Goal: Entertainment & Leisure: Consume media (video, audio)

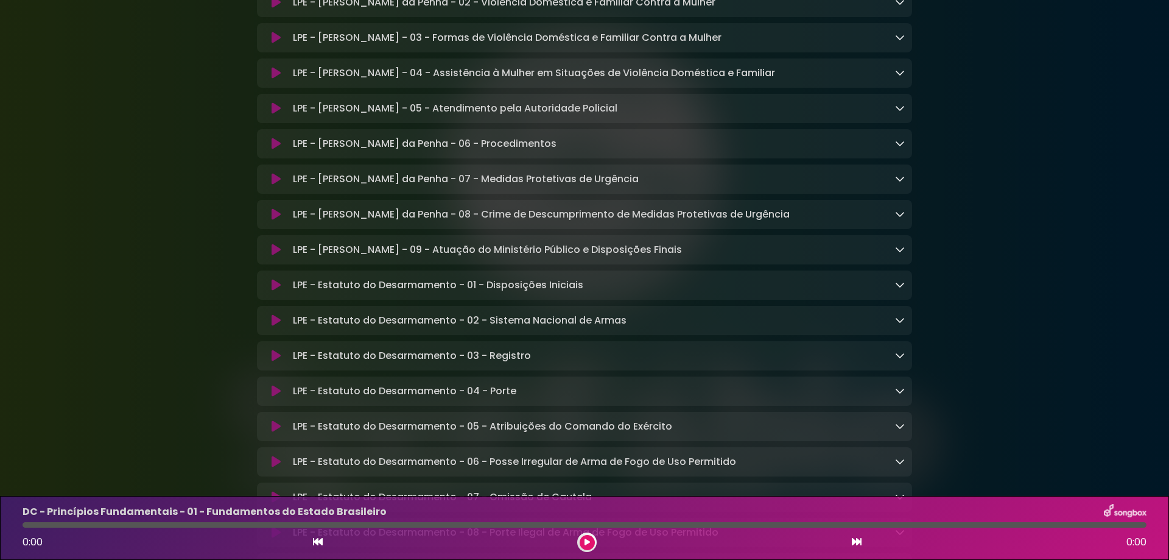
scroll to position [3958, 0]
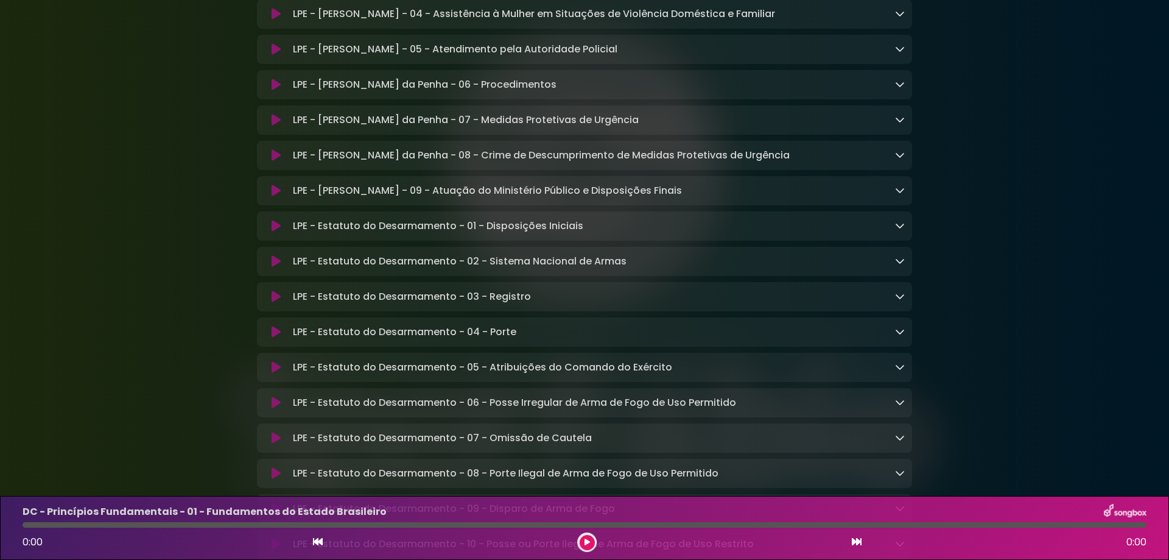
click at [897, 230] on icon at bounding box center [900, 225] width 10 height 10
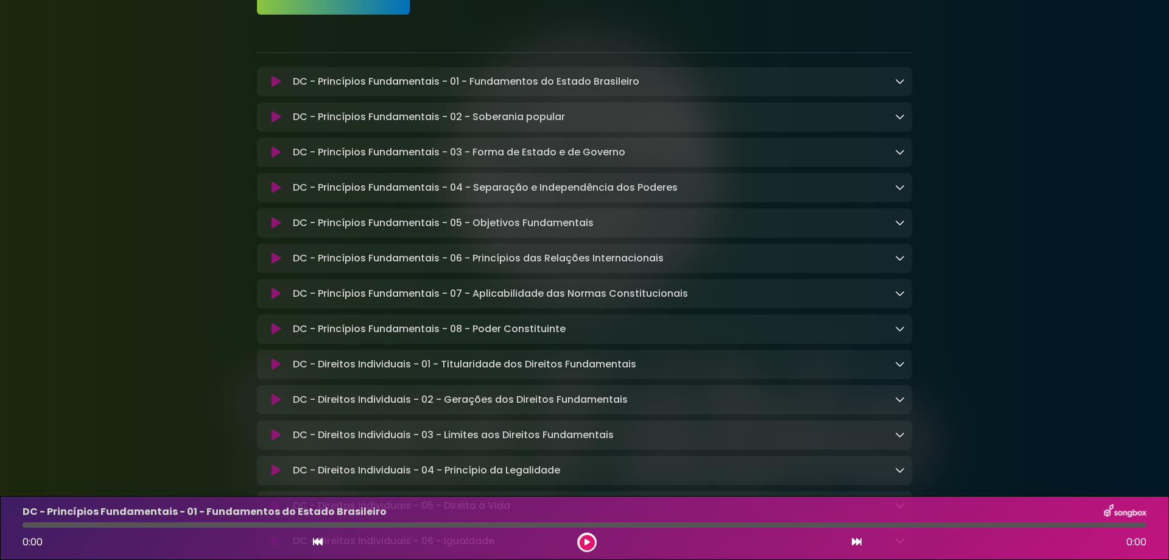
scroll to position [122, 0]
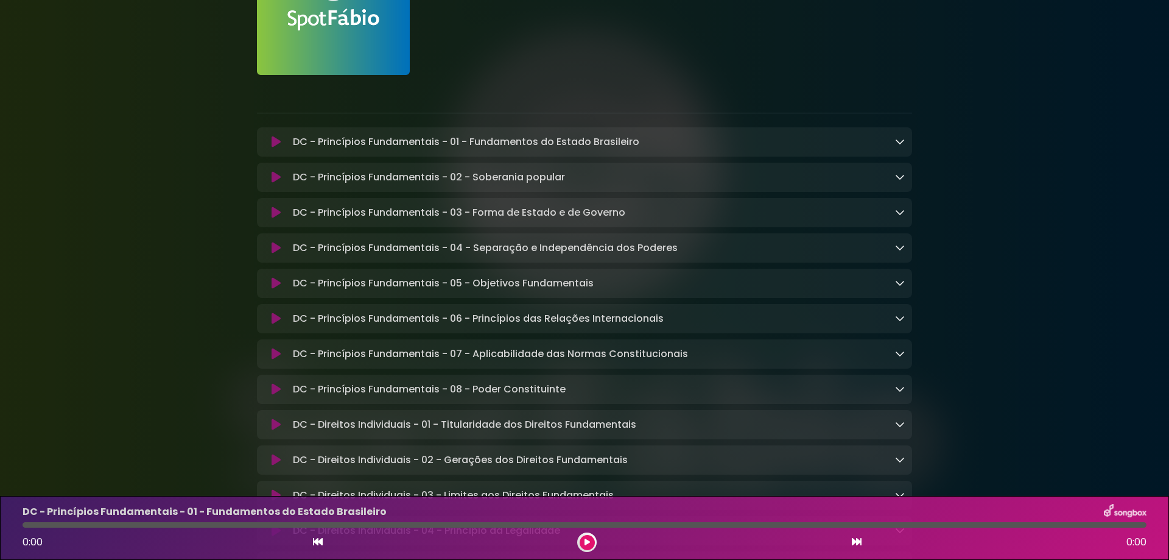
click at [901, 178] on icon at bounding box center [900, 177] width 10 height 10
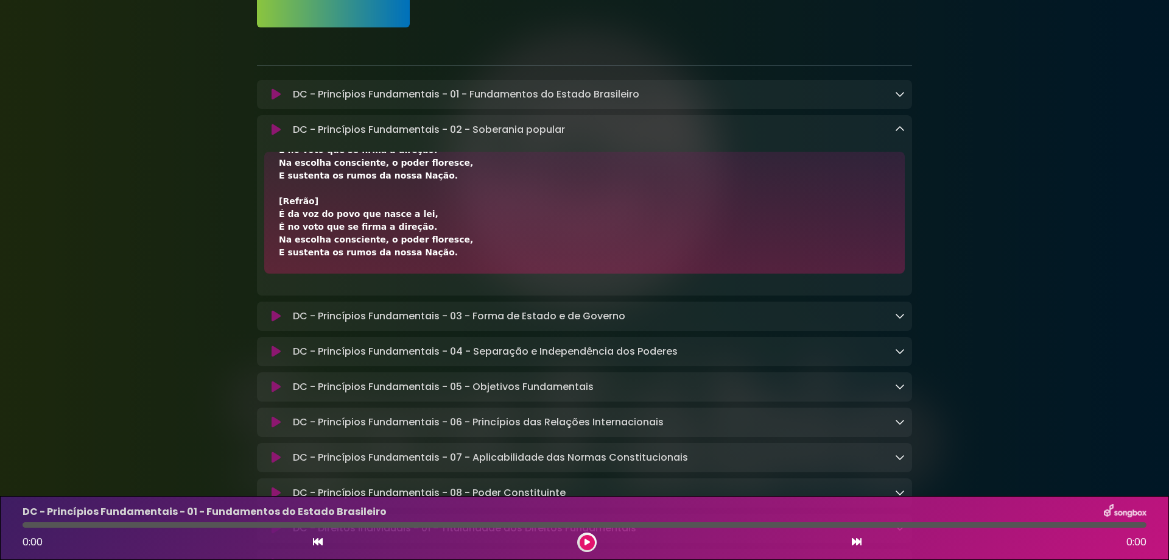
scroll to position [183, 0]
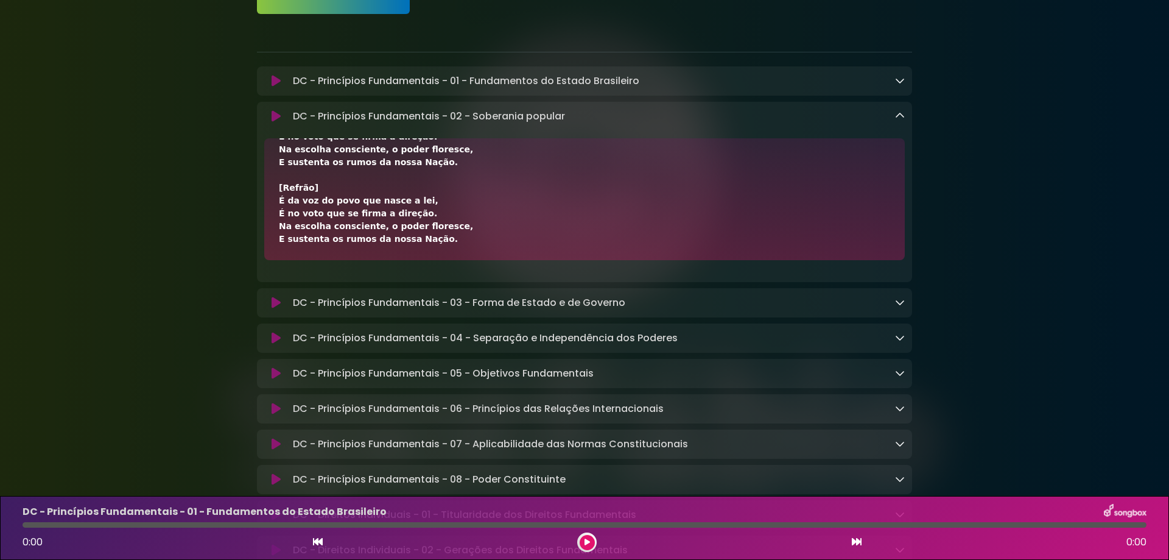
click at [901, 116] on icon at bounding box center [900, 116] width 10 height 10
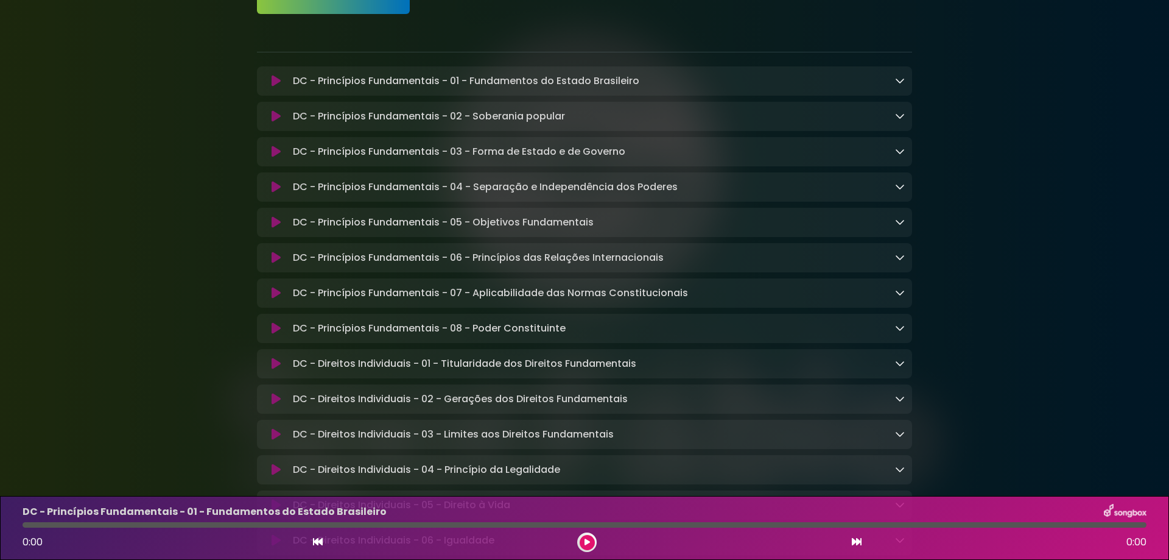
click at [900, 153] on icon at bounding box center [900, 151] width 10 height 10
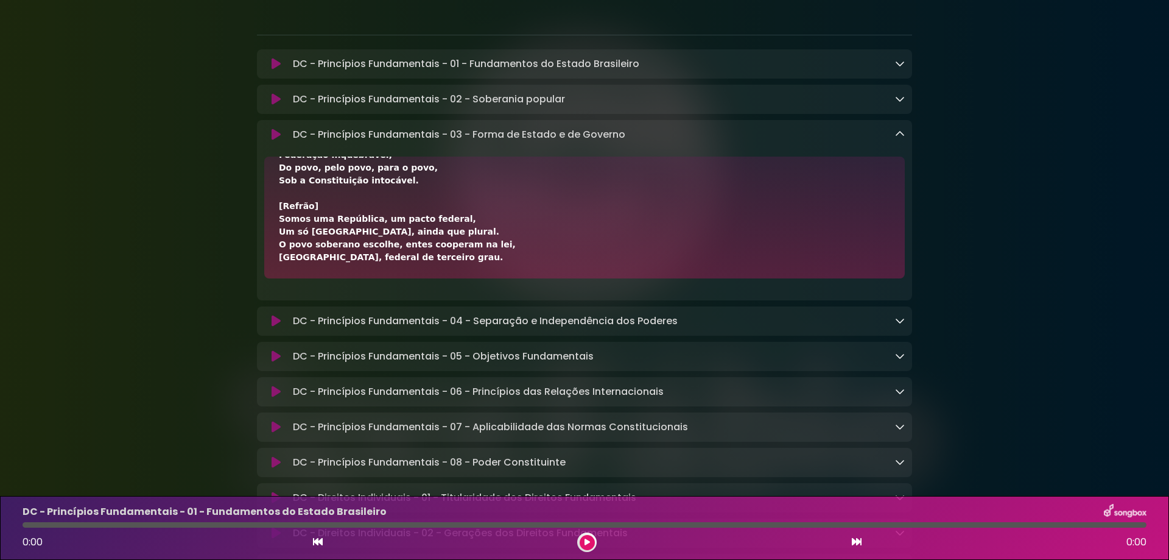
scroll to position [122, 0]
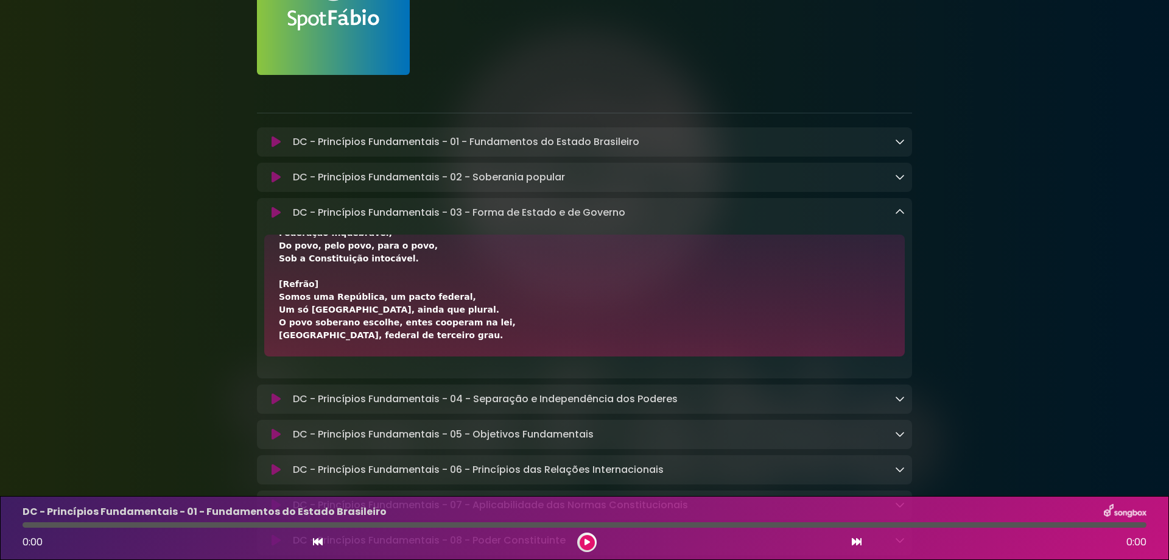
click at [895, 213] on icon at bounding box center [900, 212] width 10 height 10
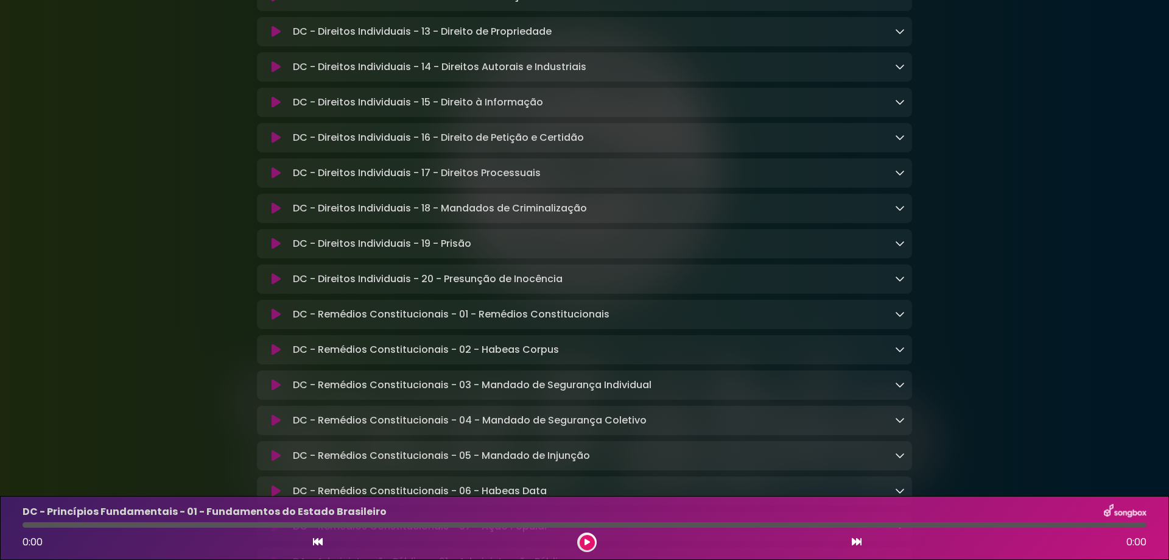
scroll to position [974, 0]
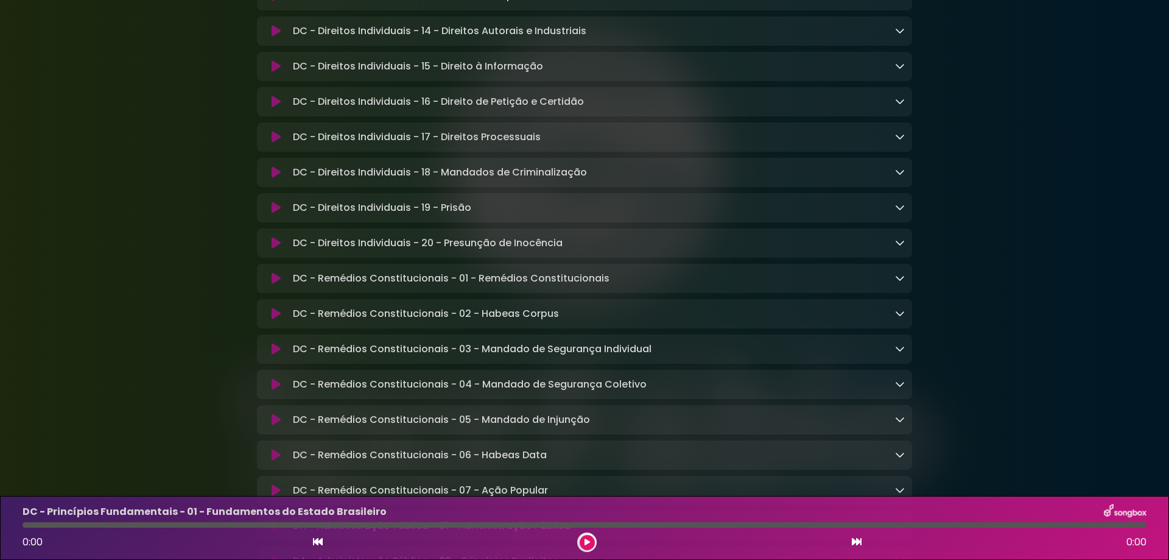
click at [901, 283] on icon at bounding box center [900, 278] width 10 height 10
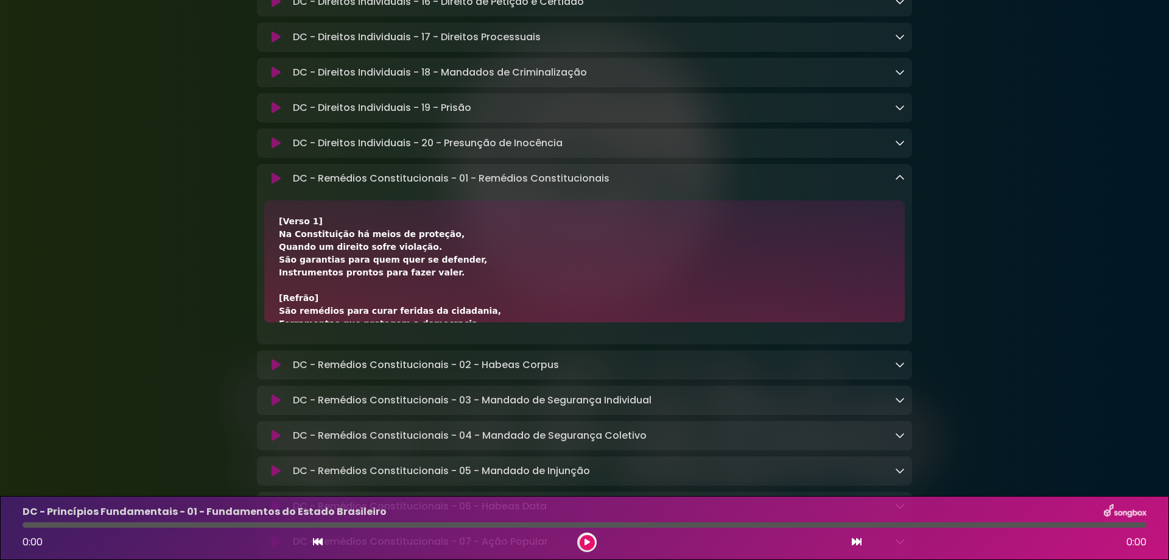
scroll to position [1096, 0]
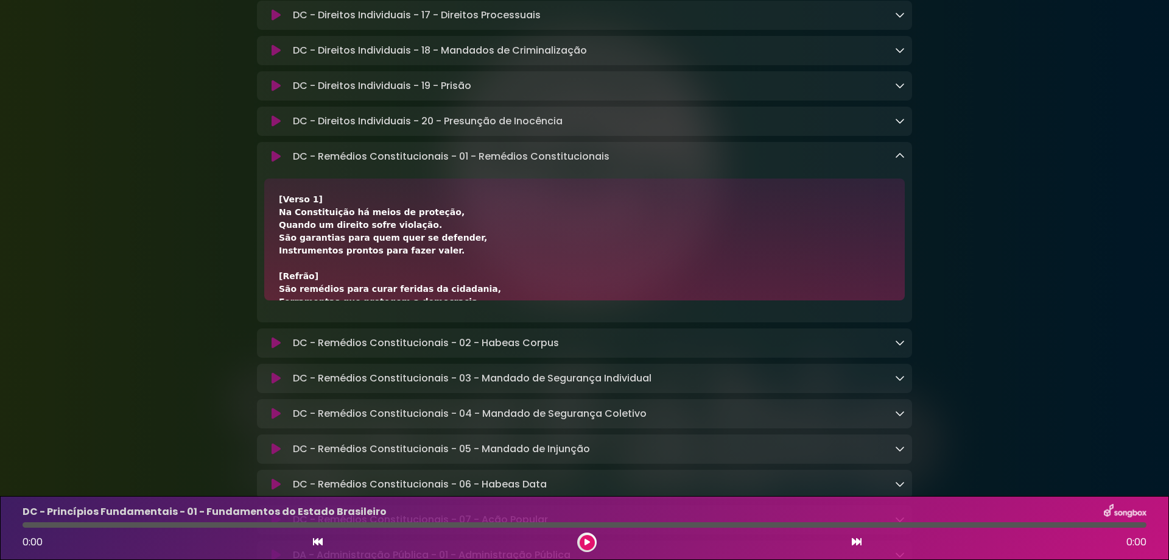
click at [276, 163] on icon at bounding box center [276, 156] width 9 height 12
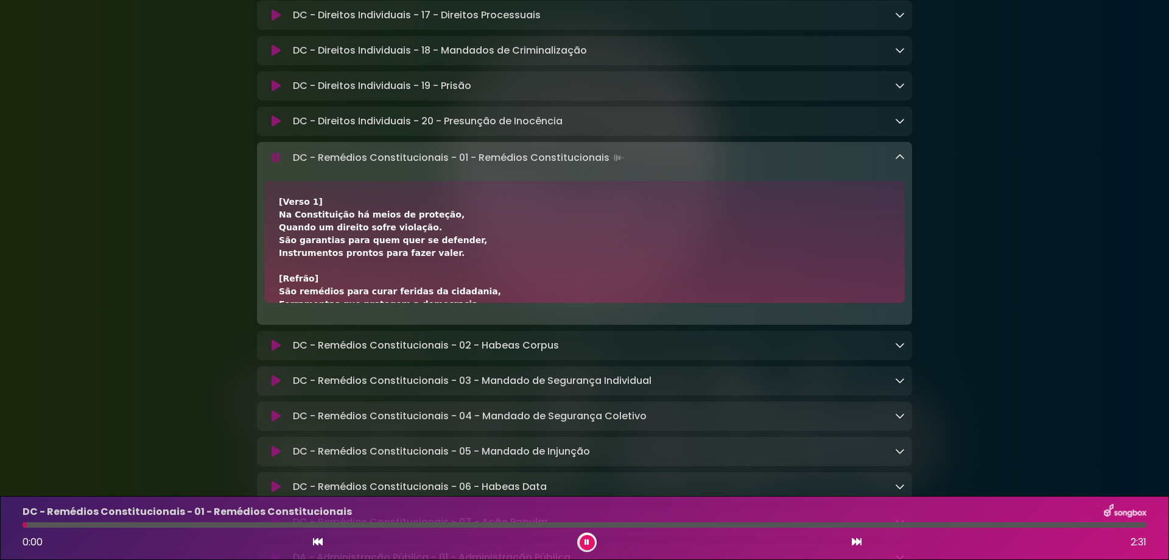
click at [276, 164] on icon at bounding box center [276, 158] width 8 height 12
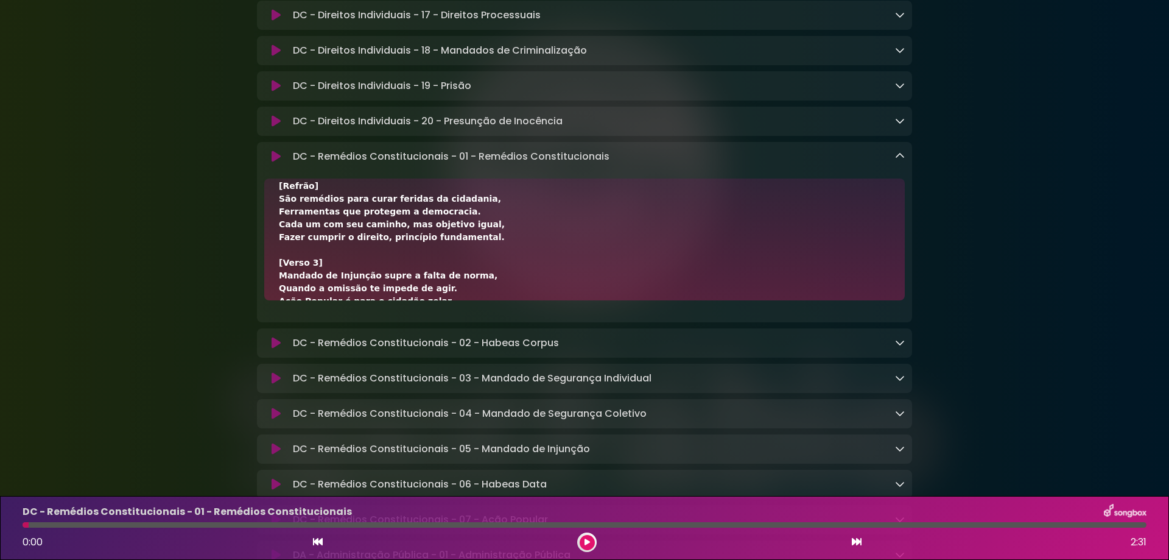
scroll to position [304, 0]
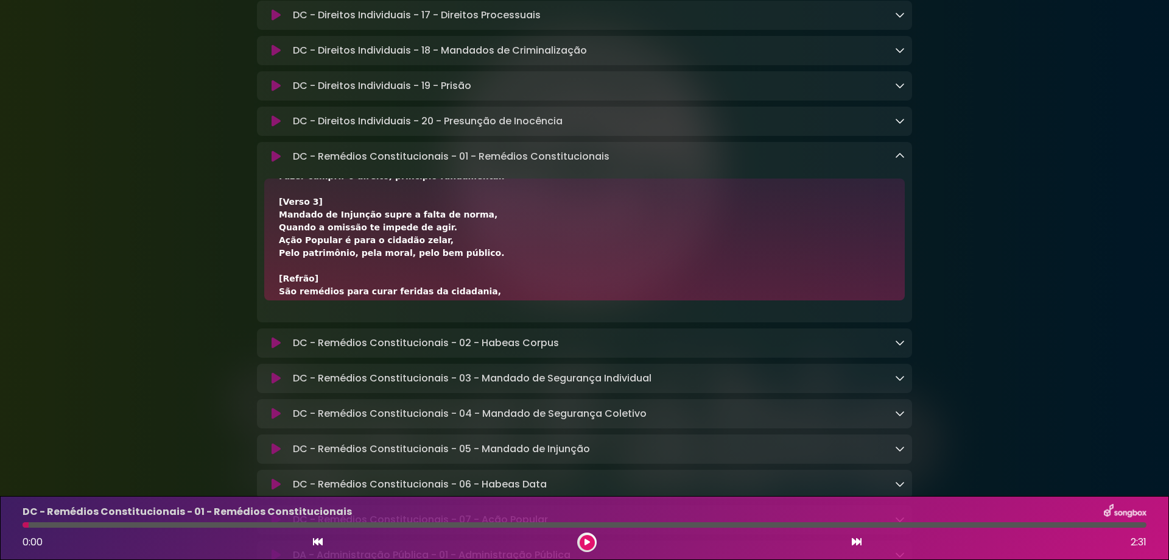
click at [901, 161] on icon at bounding box center [900, 156] width 10 height 10
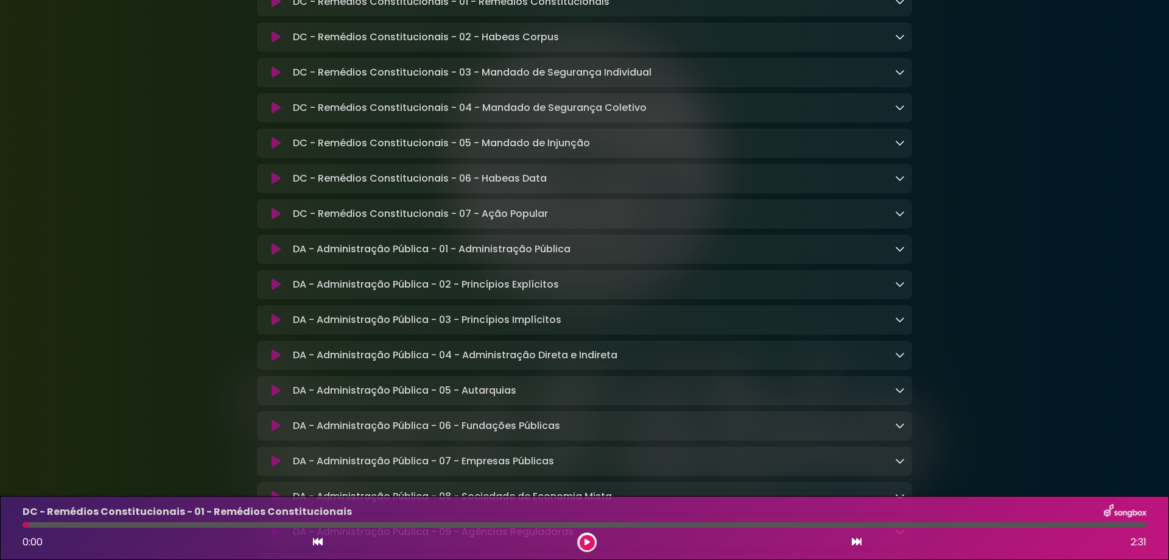
scroll to position [1279, 0]
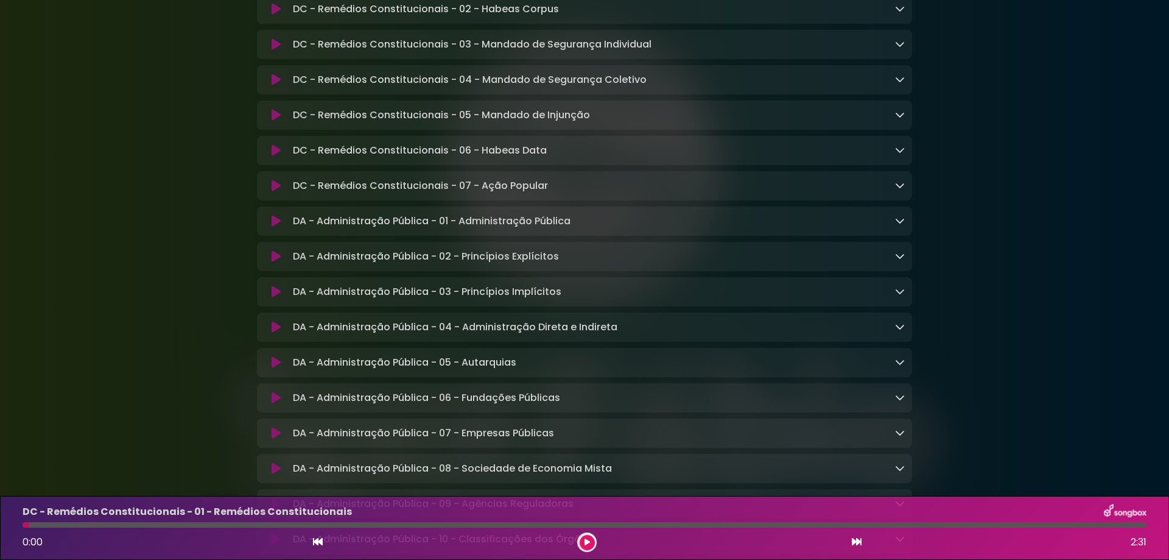
click at [898, 225] on icon at bounding box center [900, 221] width 10 height 10
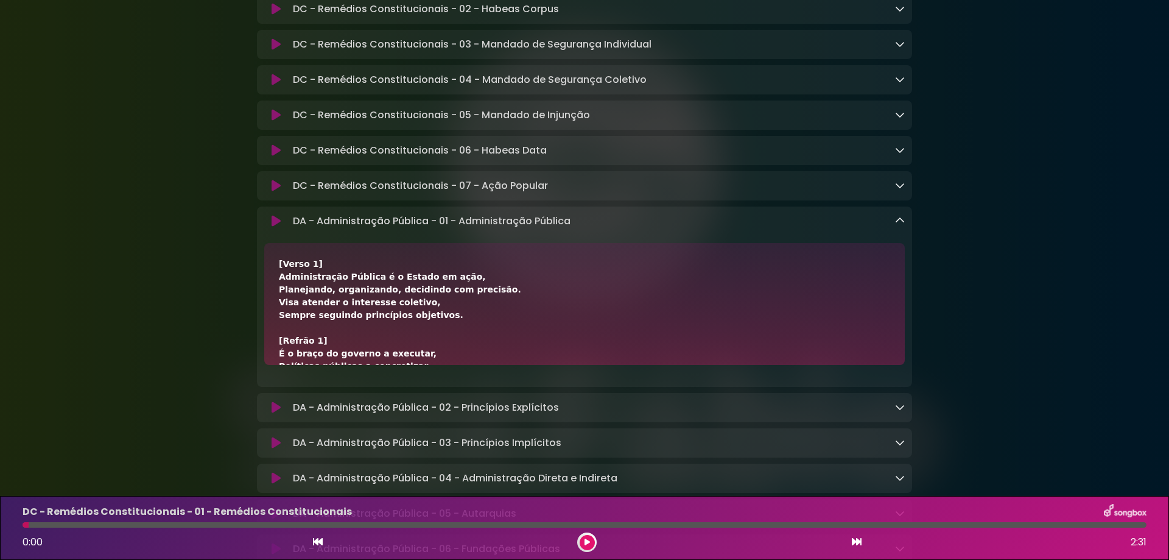
click at [899, 225] on icon at bounding box center [900, 221] width 10 height 10
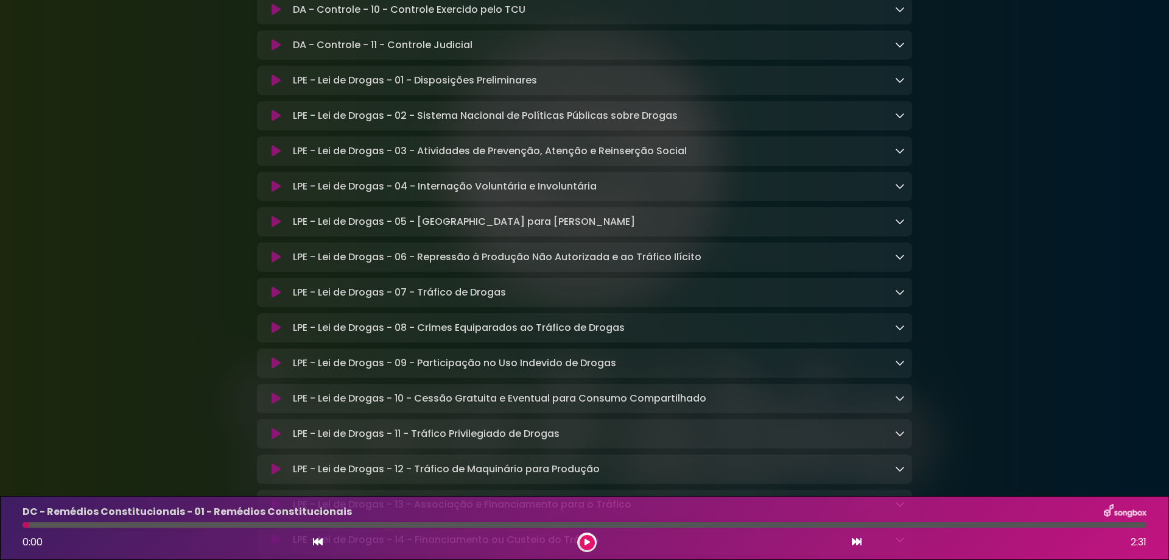
scroll to position [3044, 0]
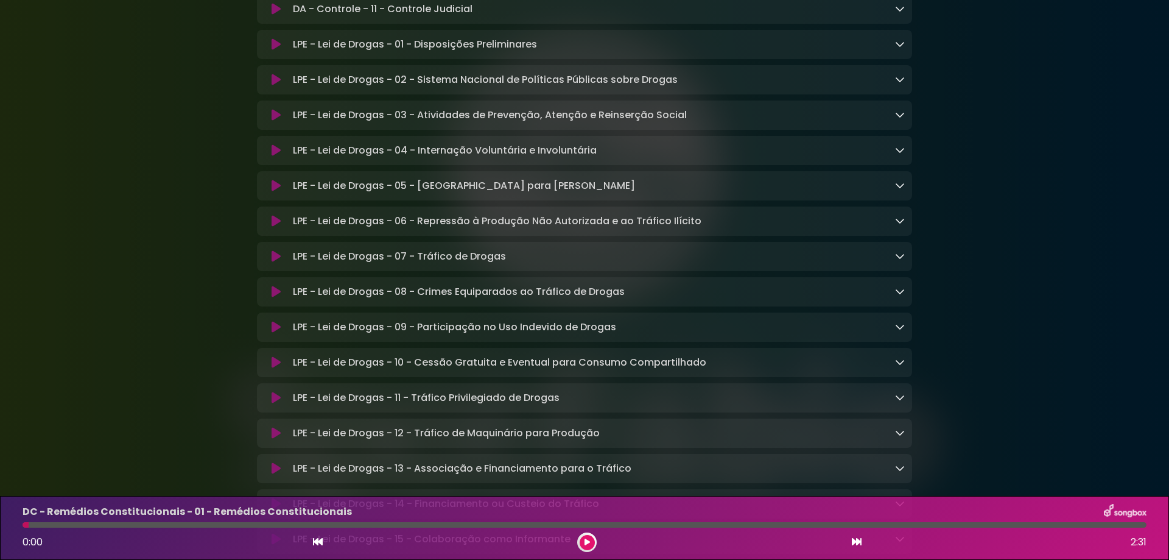
click at [899, 49] on icon at bounding box center [900, 44] width 10 height 10
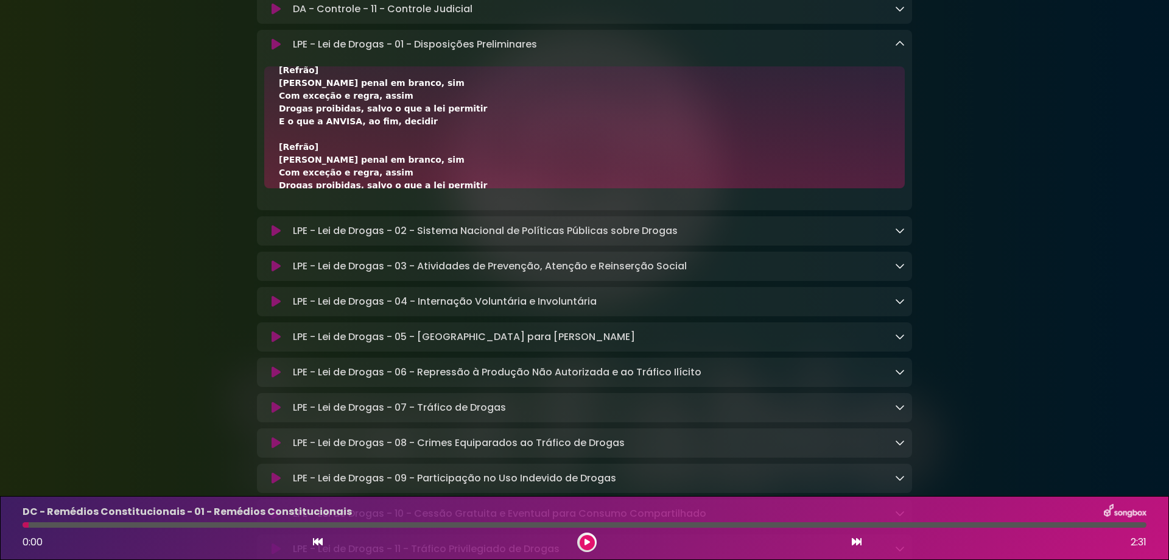
scroll to position [457, 0]
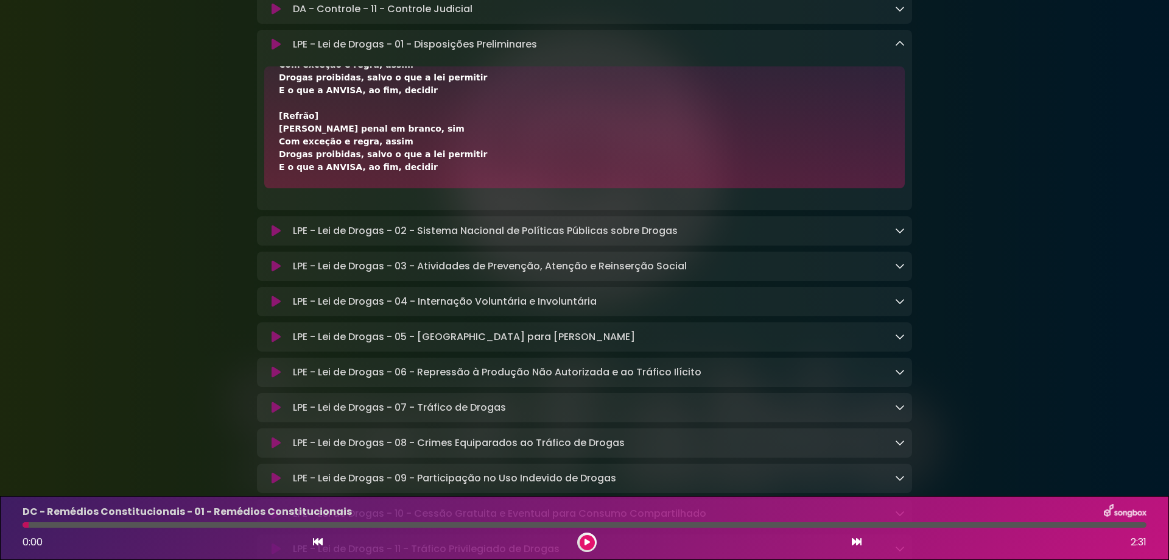
click at [278, 51] on icon at bounding box center [276, 44] width 9 height 12
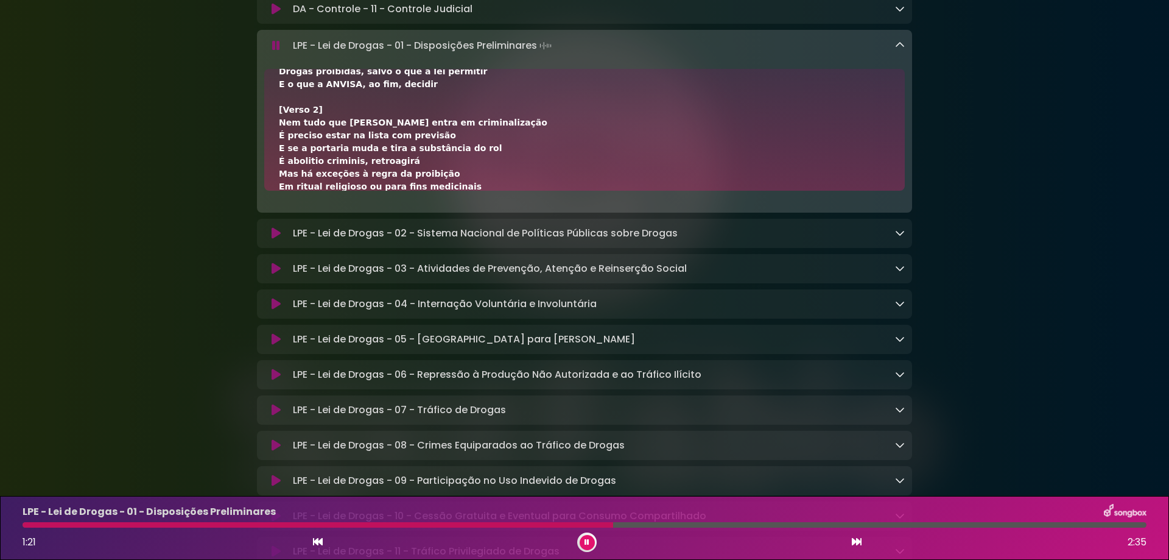
scroll to position [244, 0]
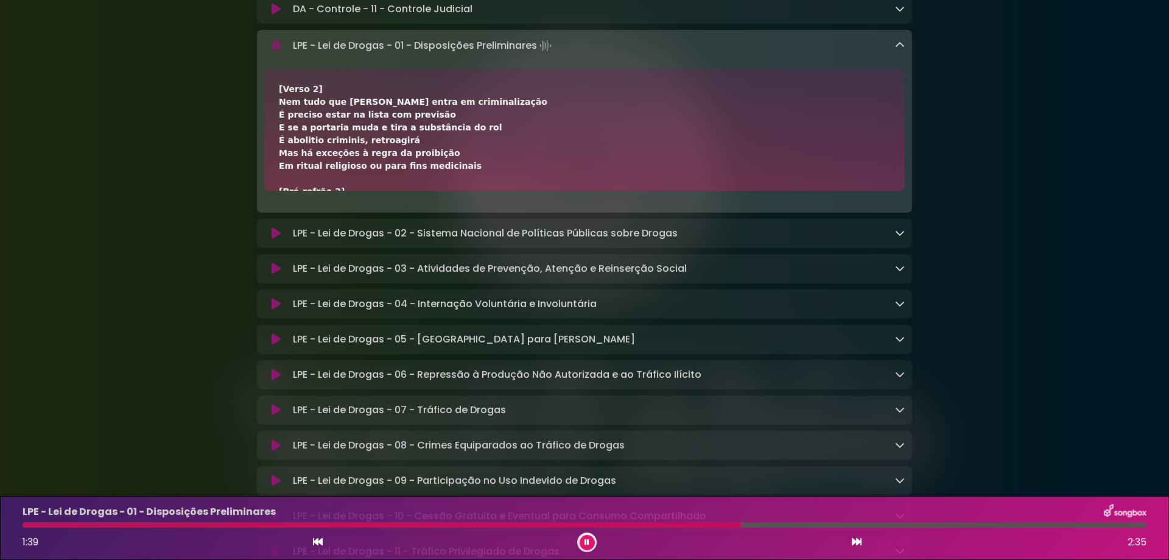
click at [276, 52] on icon at bounding box center [276, 46] width 8 height 12
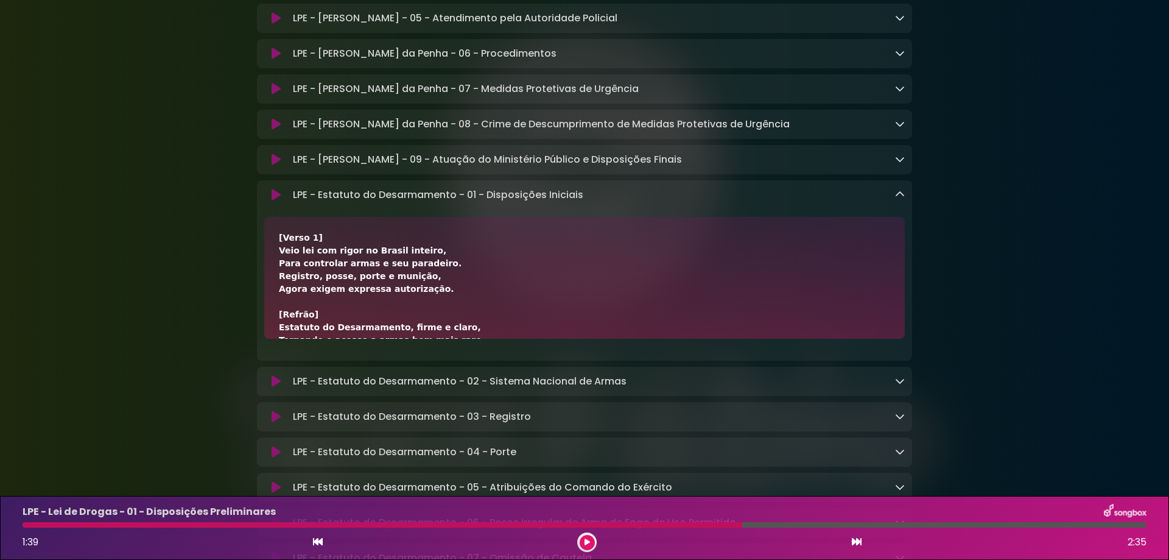
scroll to position [4140, 0]
click at [273, 200] on icon at bounding box center [276, 194] width 9 height 12
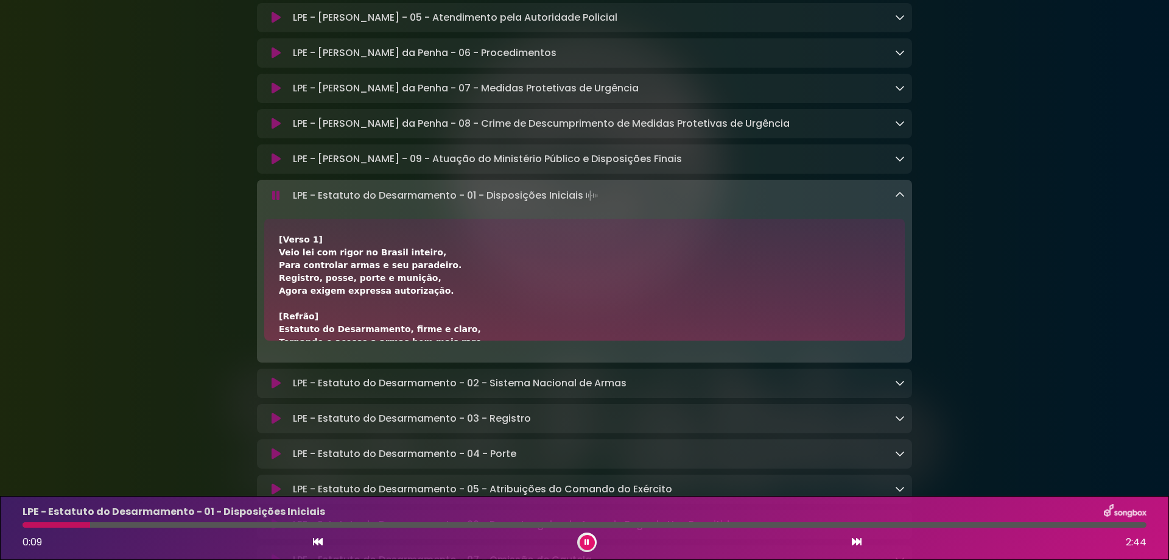
click at [276, 202] on icon at bounding box center [276, 195] width 8 height 12
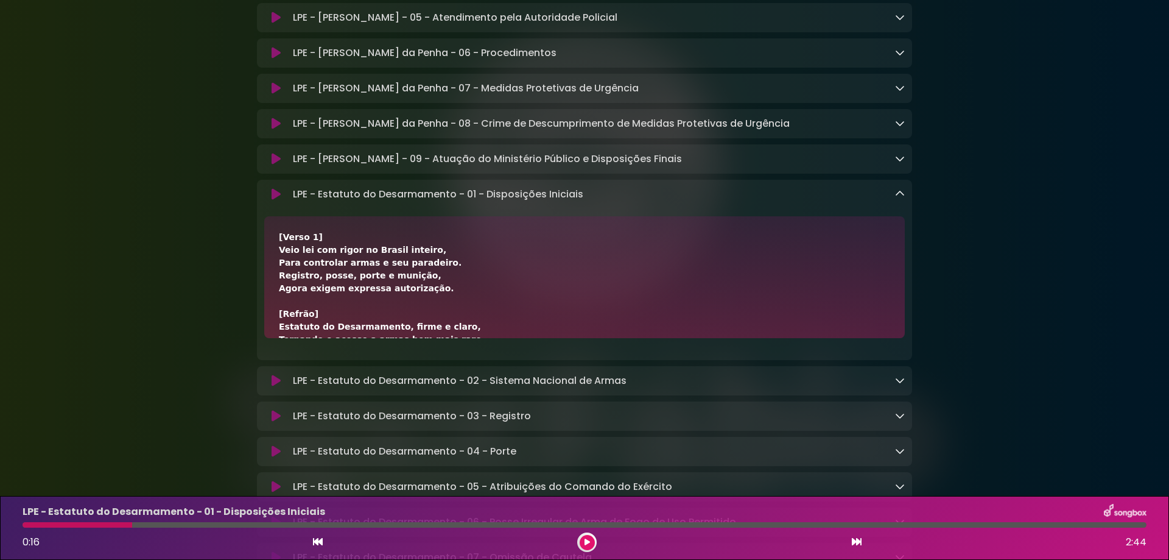
click at [899, 198] on icon at bounding box center [900, 194] width 10 height 10
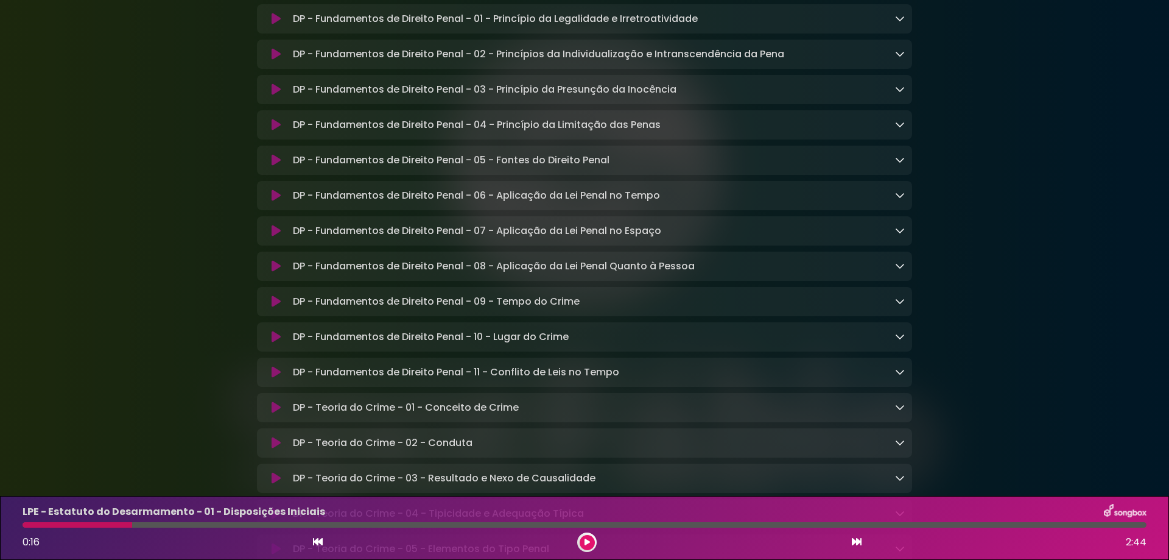
scroll to position [7246, 0]
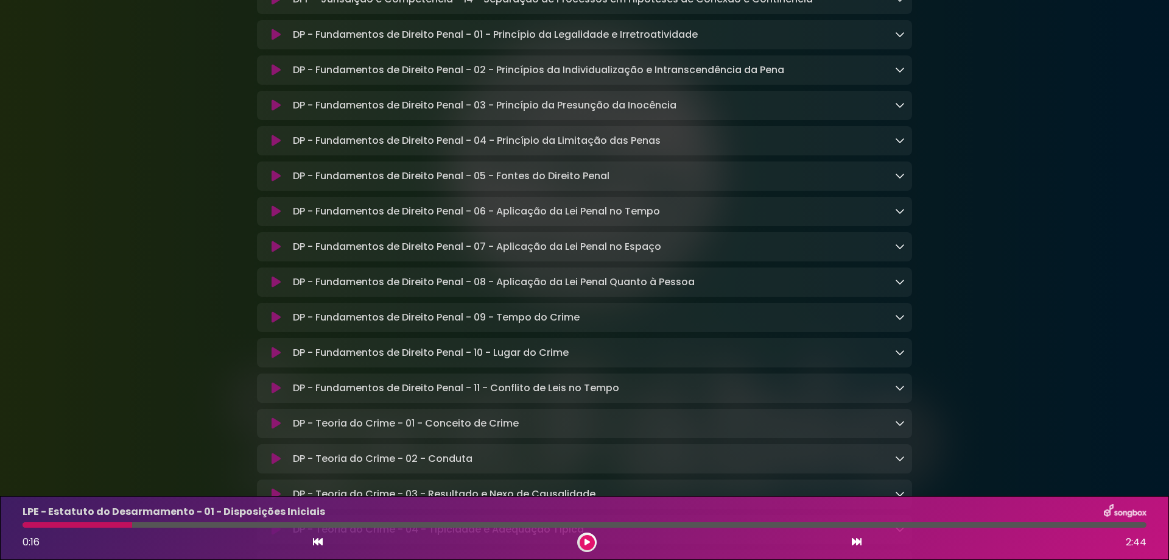
click at [898, 39] on icon at bounding box center [900, 34] width 10 height 10
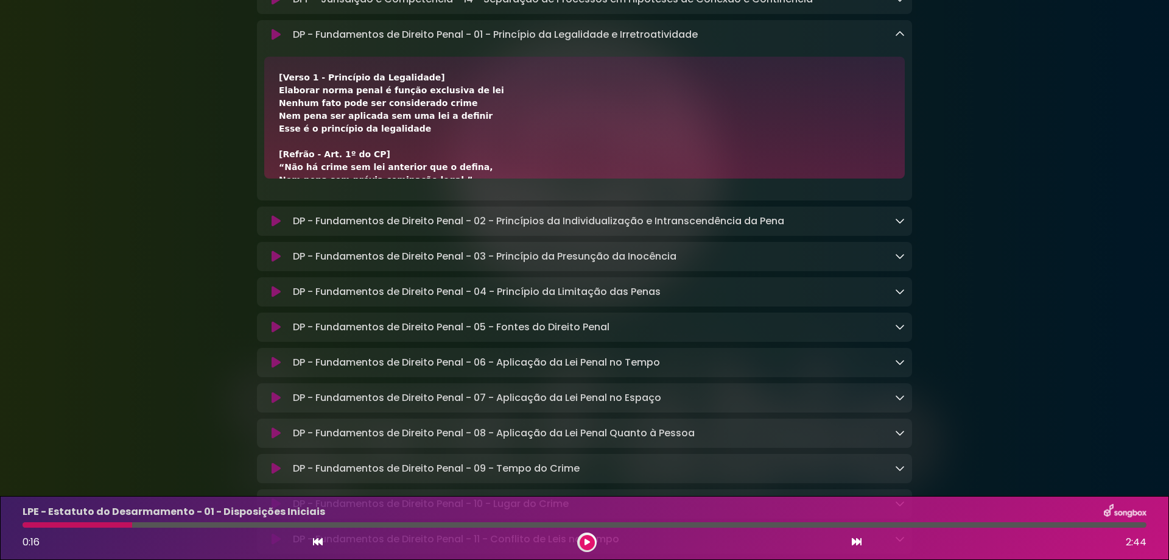
click at [275, 41] on icon at bounding box center [276, 35] width 9 height 12
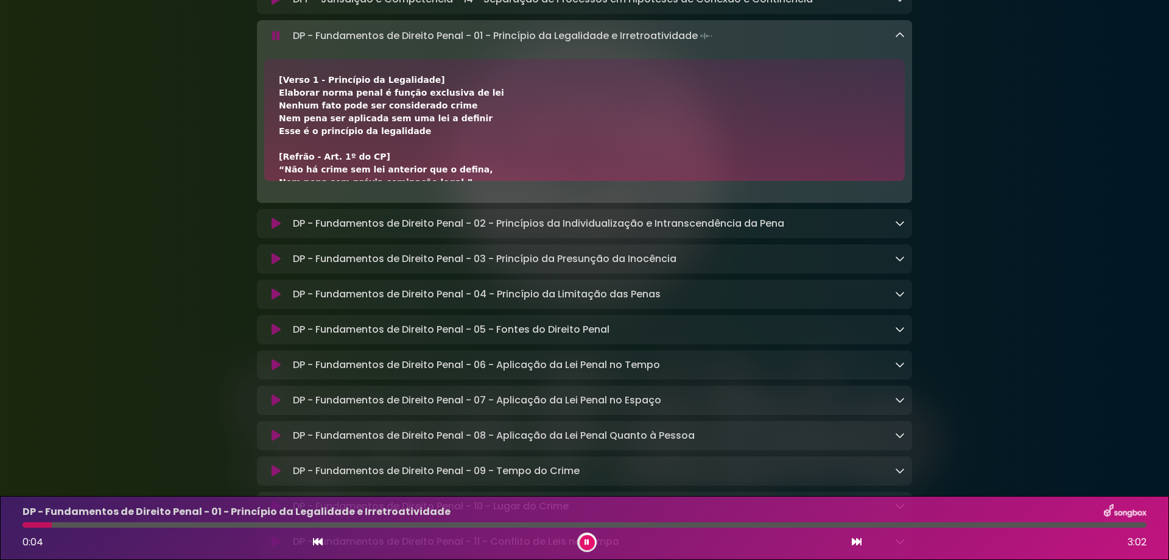
scroll to position [61, 0]
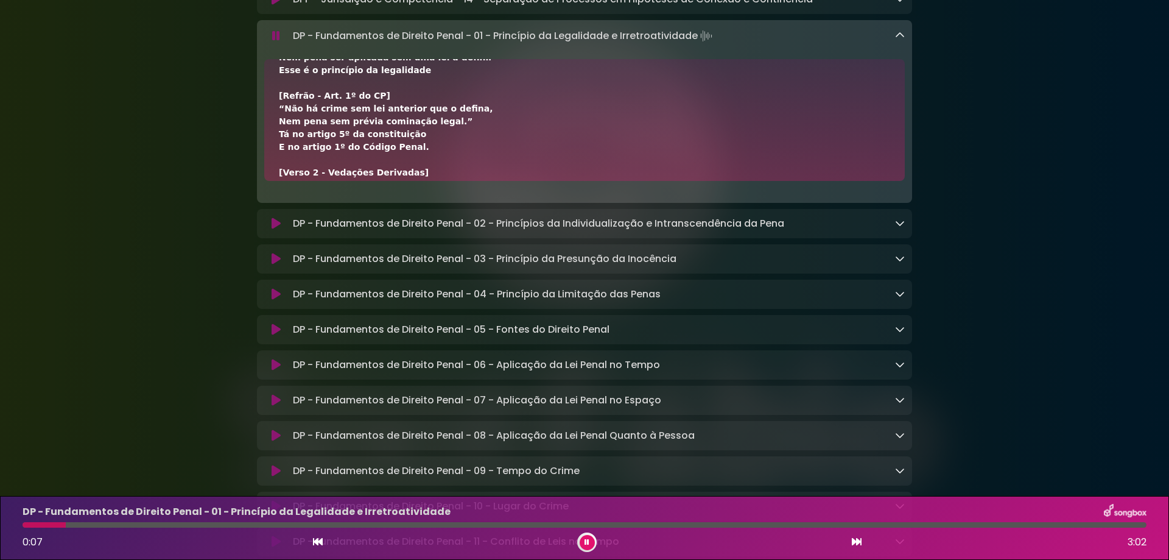
click at [275, 42] on icon at bounding box center [276, 36] width 8 height 12
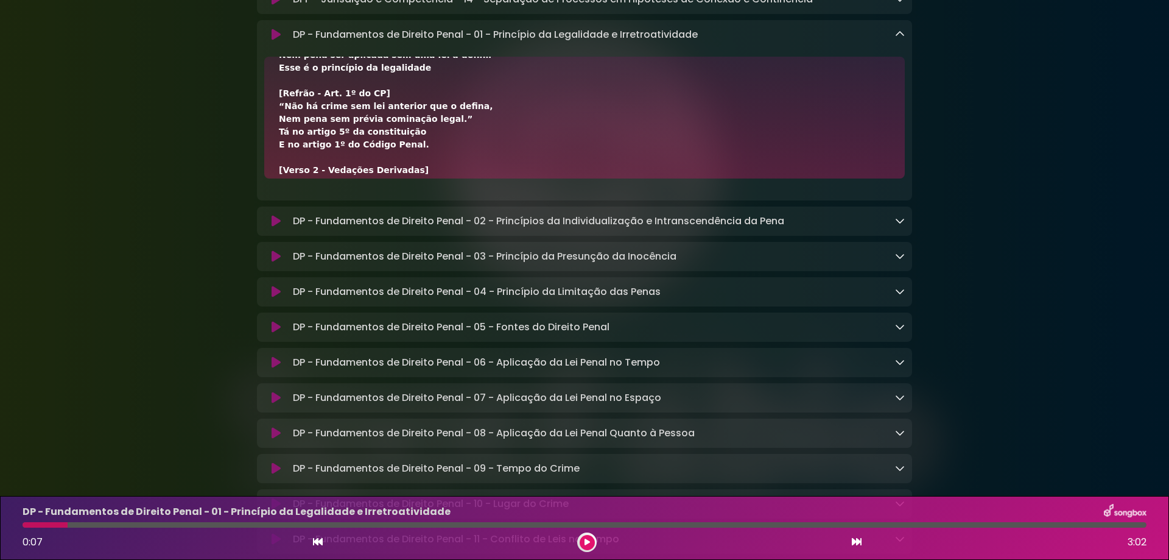
click at [901, 39] on icon at bounding box center [900, 34] width 10 height 10
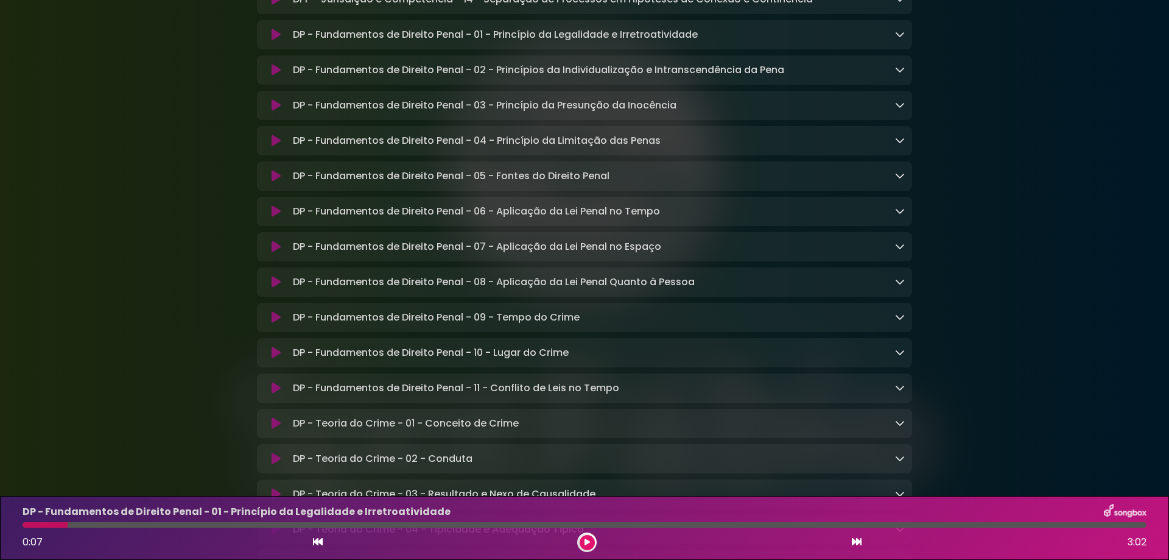
click at [276, 217] on icon at bounding box center [276, 211] width 9 height 12
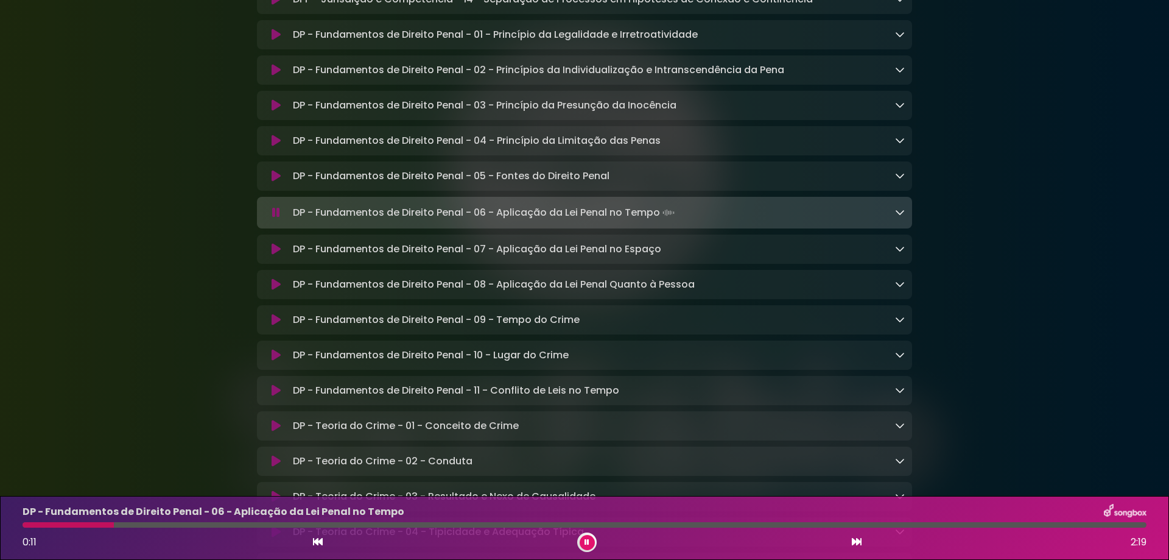
click at [276, 219] on icon at bounding box center [276, 212] width 8 height 12
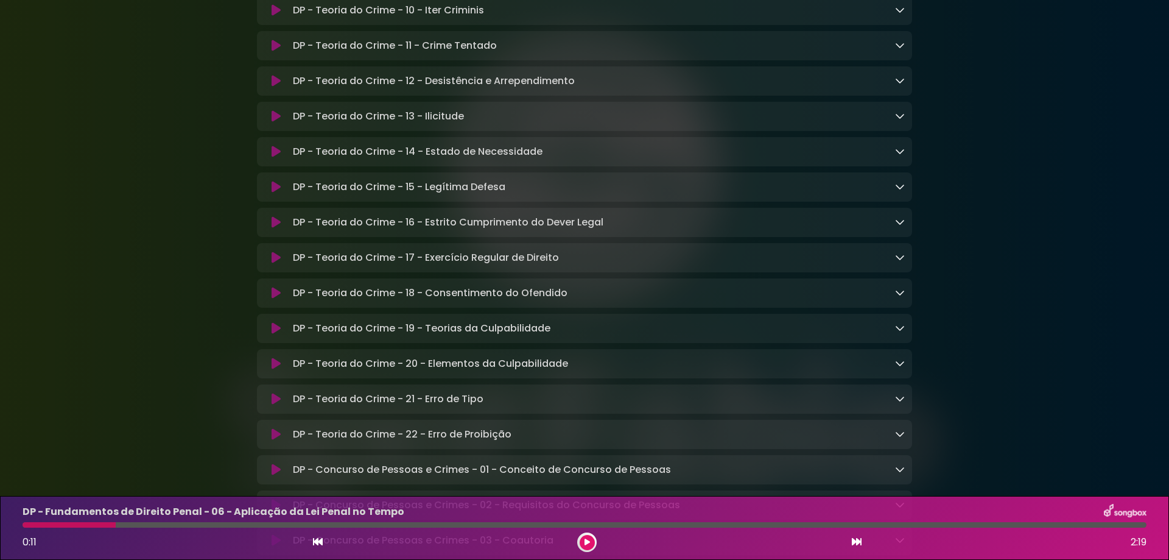
scroll to position [8768, 0]
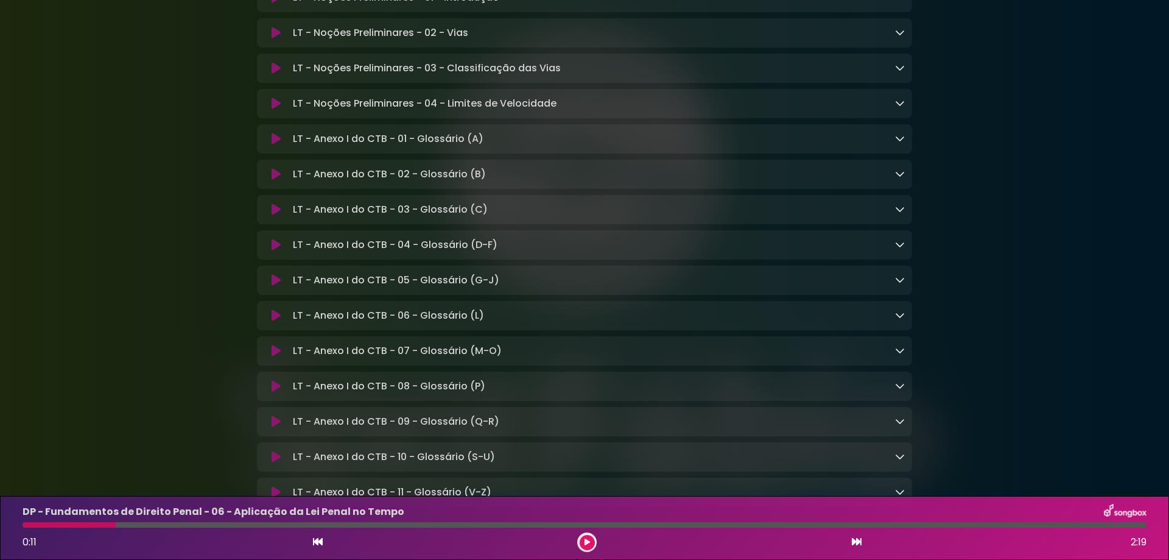
scroll to position [9377, 0]
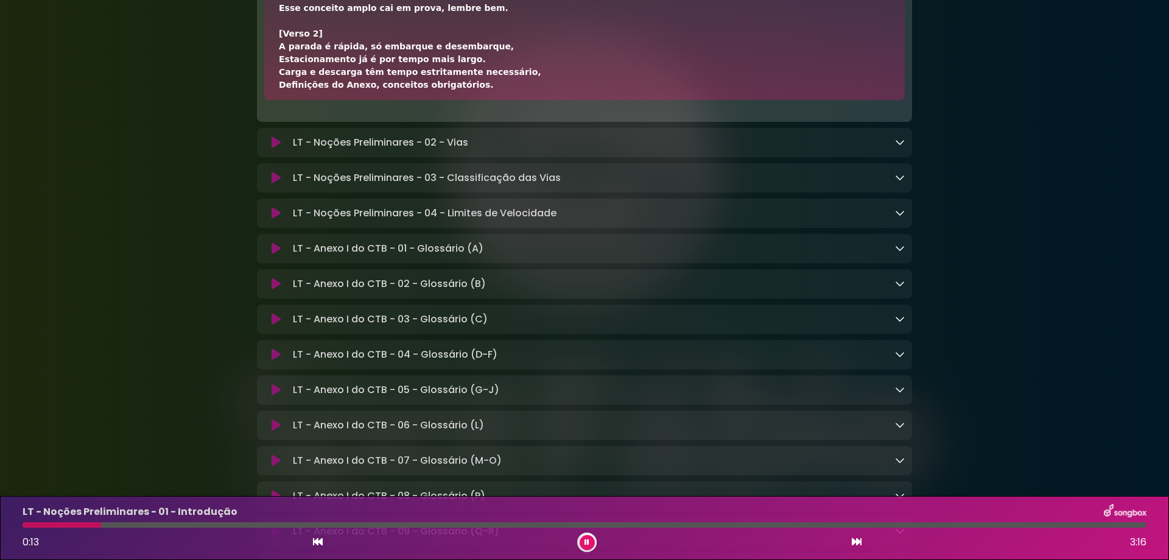
scroll to position [9405, 0]
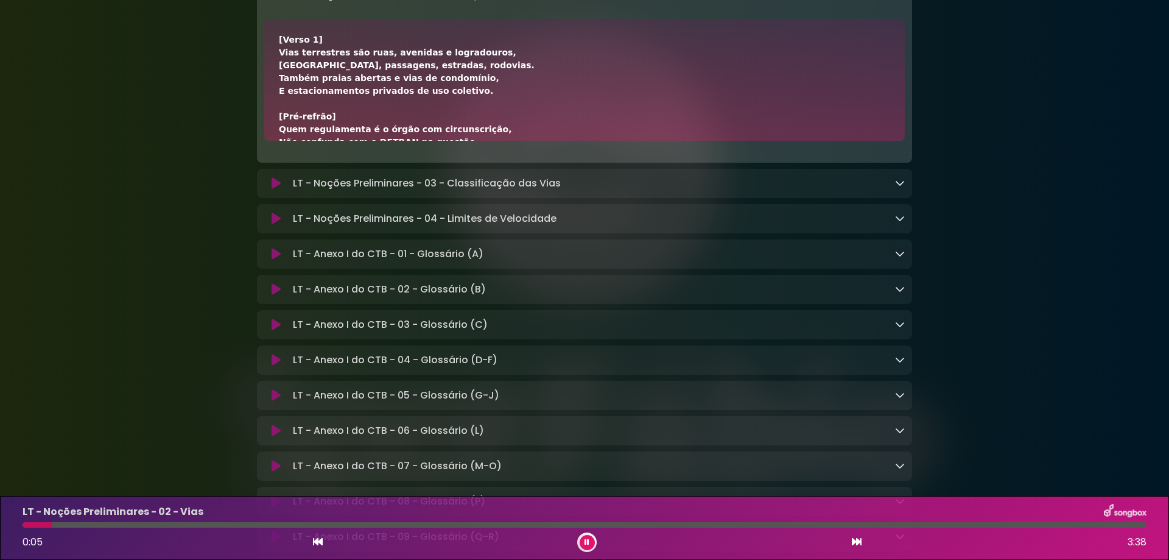
scroll to position [61, 0]
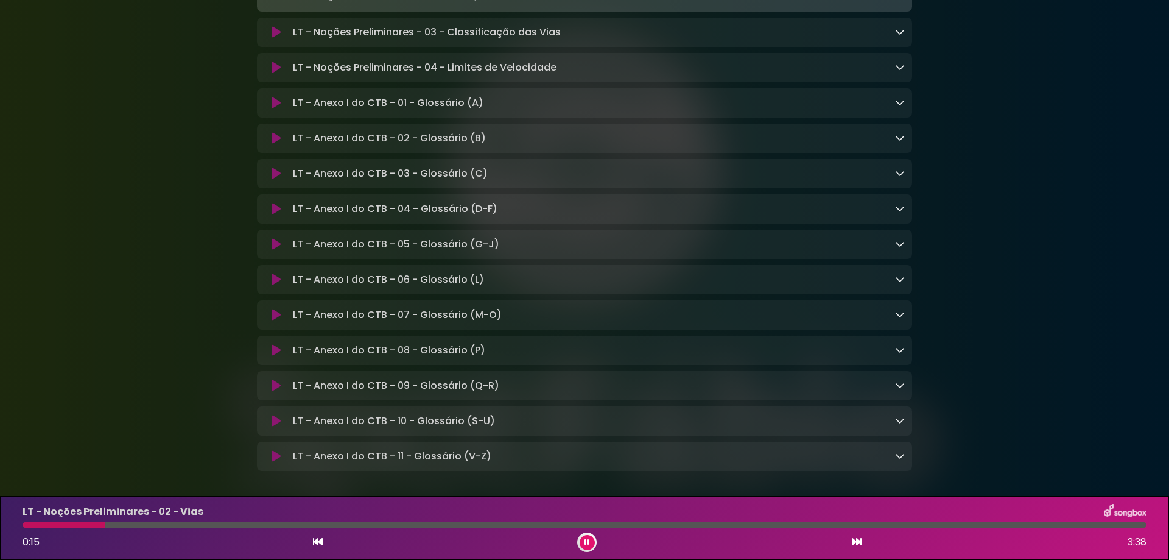
click at [897, 37] on icon at bounding box center [900, 32] width 10 height 10
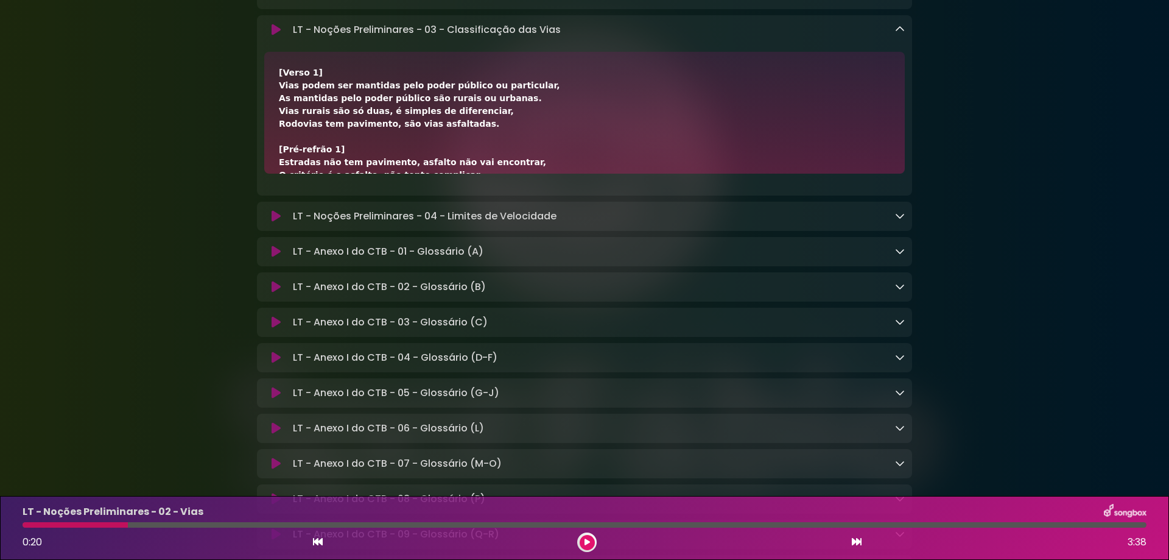
click at [277, 36] on icon at bounding box center [276, 30] width 9 height 12
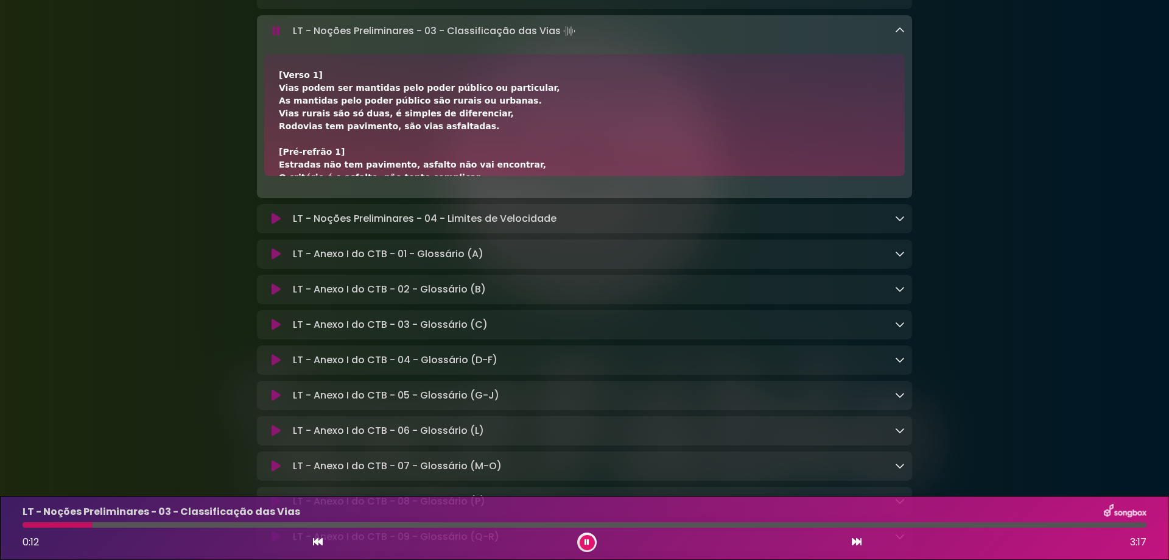
click at [277, 37] on icon at bounding box center [276, 31] width 8 height 12
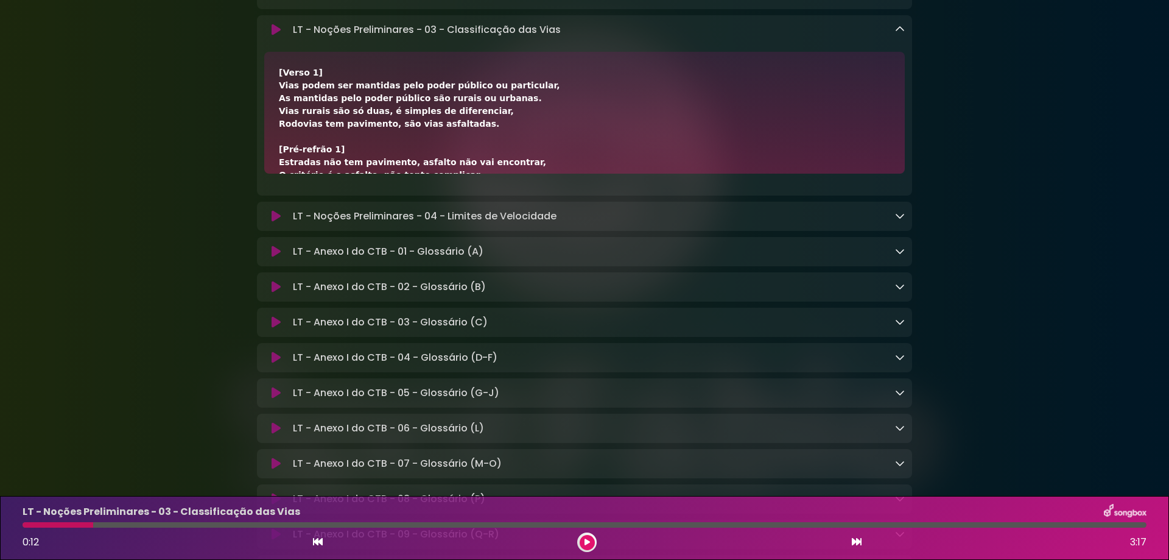
click at [899, 34] on icon at bounding box center [900, 29] width 10 height 10
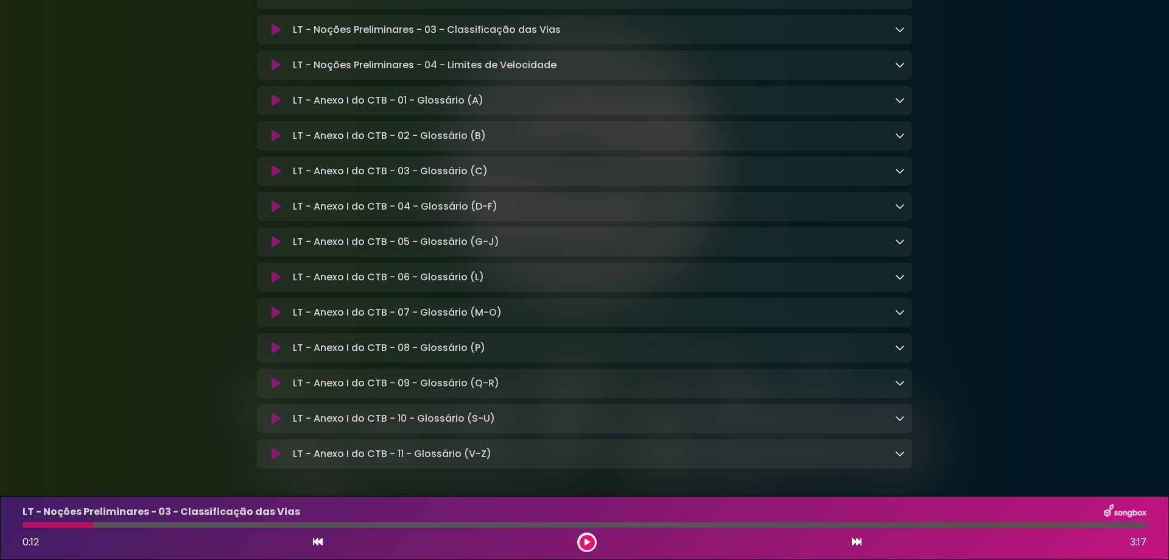
click at [900, 69] on icon at bounding box center [900, 65] width 10 height 10
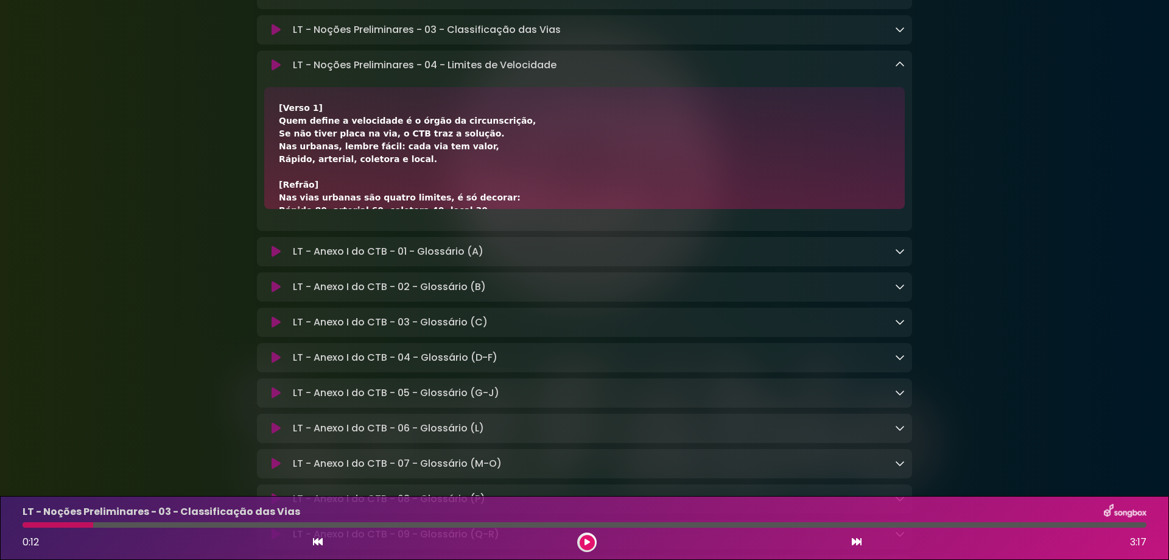
click at [278, 71] on icon at bounding box center [276, 65] width 9 height 12
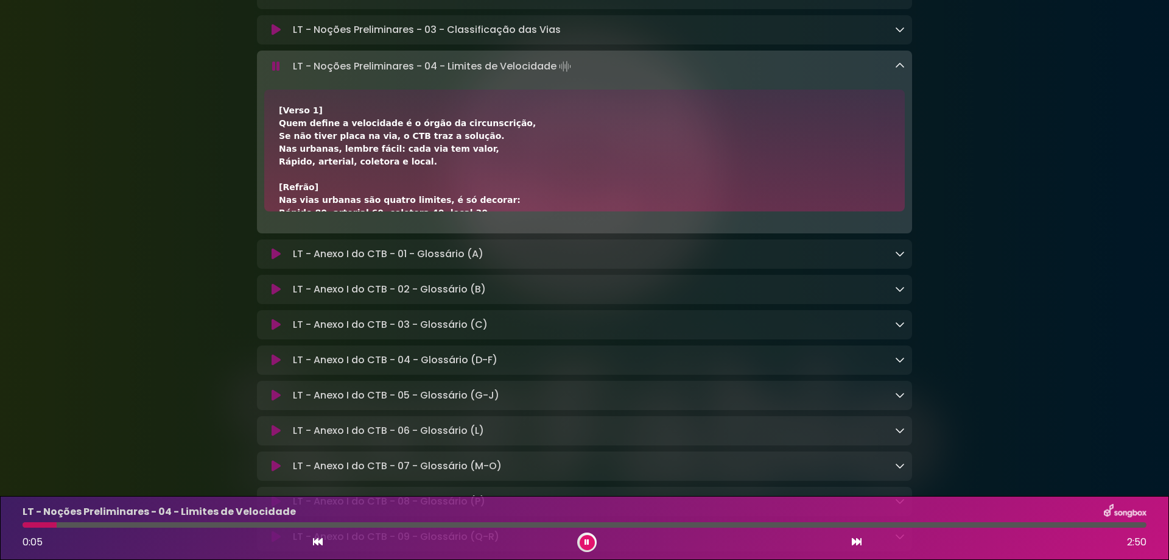
click at [278, 72] on icon at bounding box center [276, 66] width 8 height 12
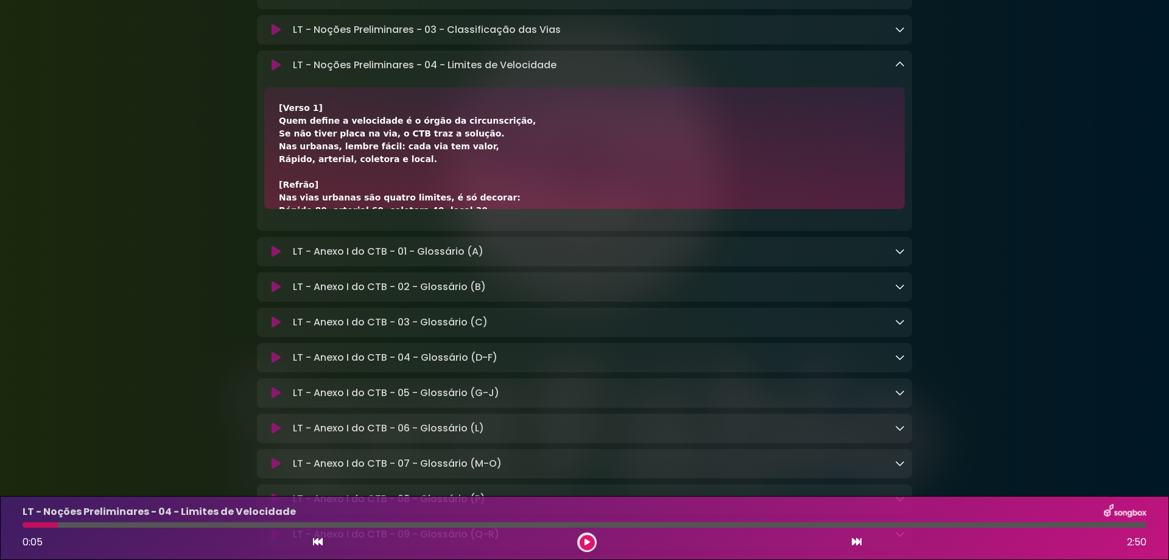
click at [901, 69] on icon at bounding box center [900, 65] width 10 height 10
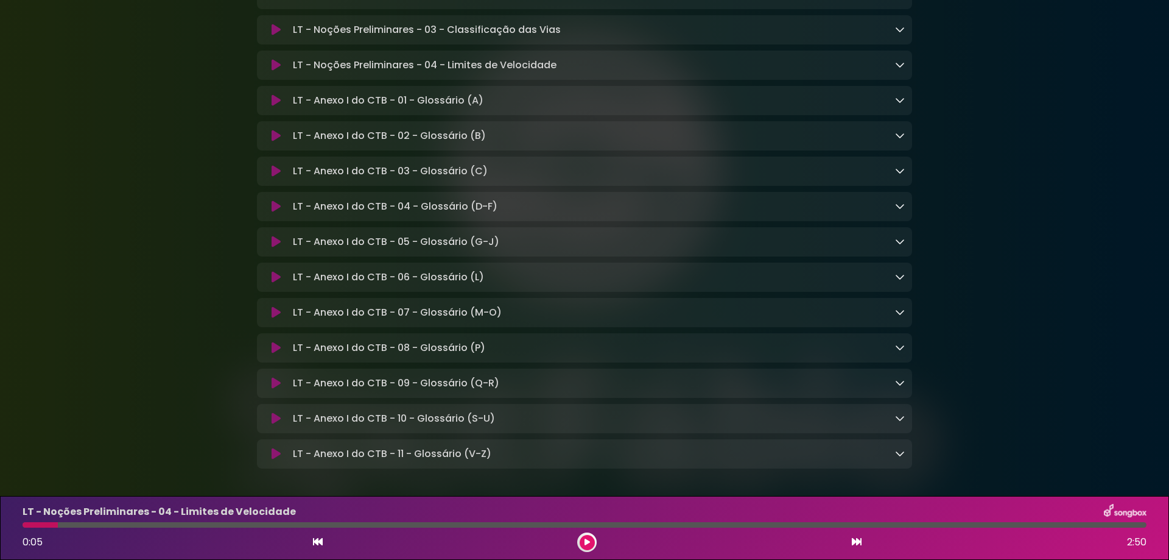
click at [897, 105] on icon at bounding box center [900, 100] width 10 height 10
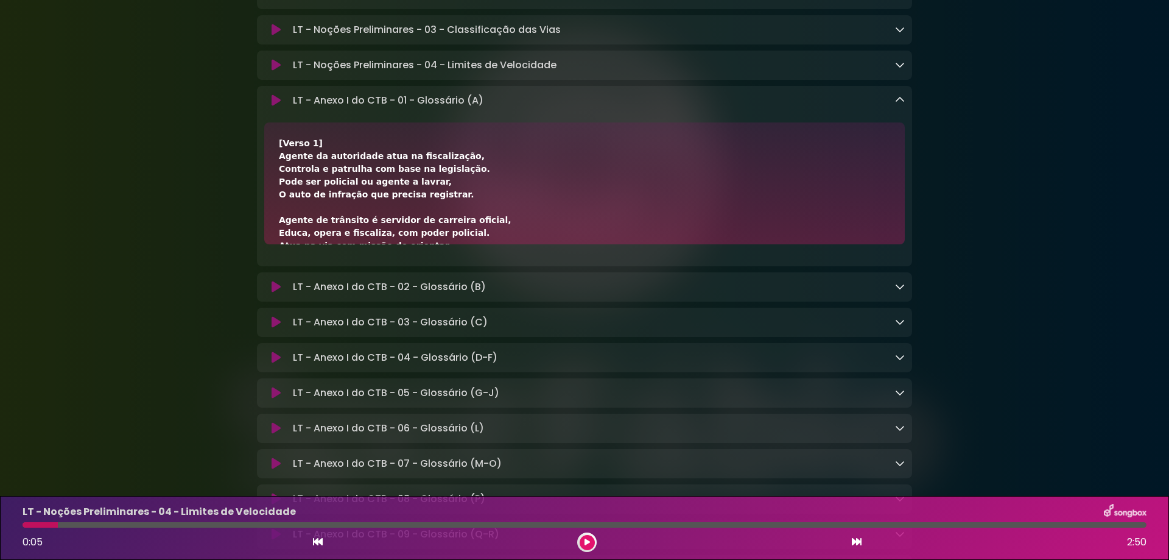
click at [897, 105] on icon at bounding box center [900, 100] width 10 height 10
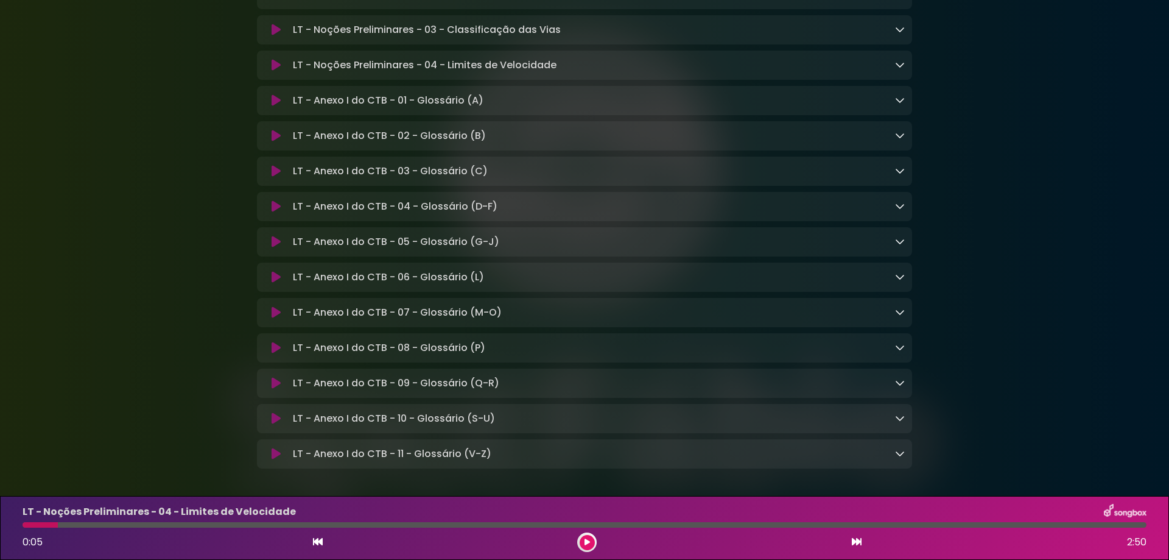
click at [899, 140] on icon at bounding box center [900, 135] width 10 height 10
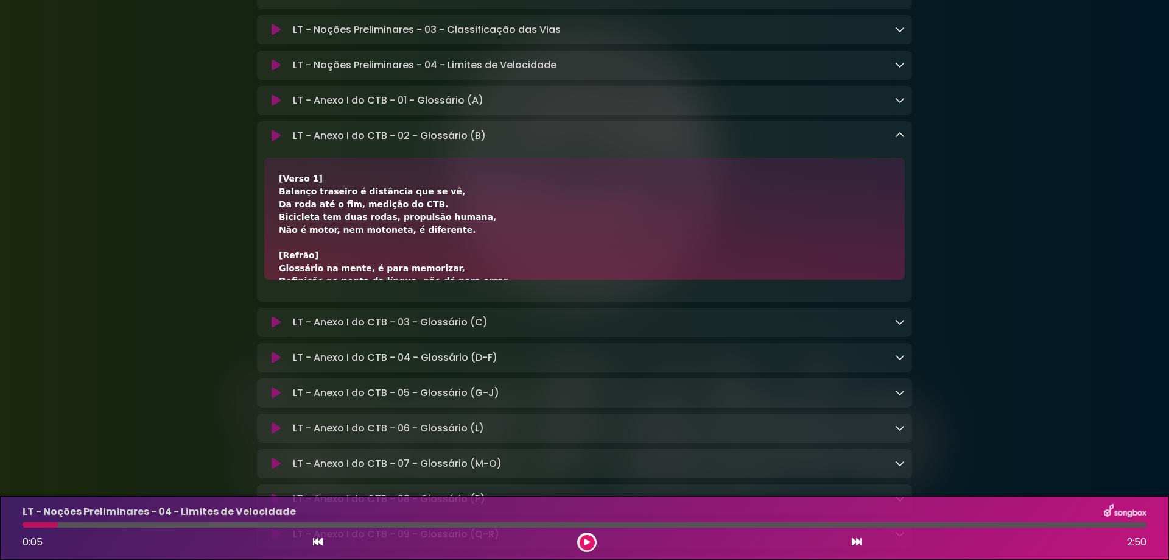
click at [899, 140] on icon at bounding box center [900, 135] width 10 height 10
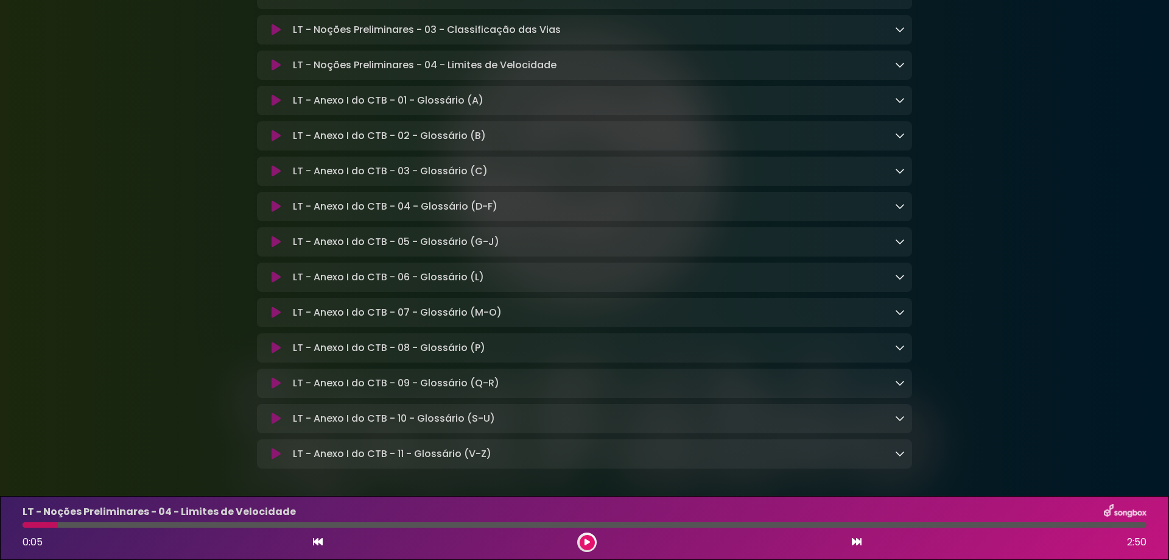
click at [901, 175] on icon at bounding box center [900, 171] width 10 height 10
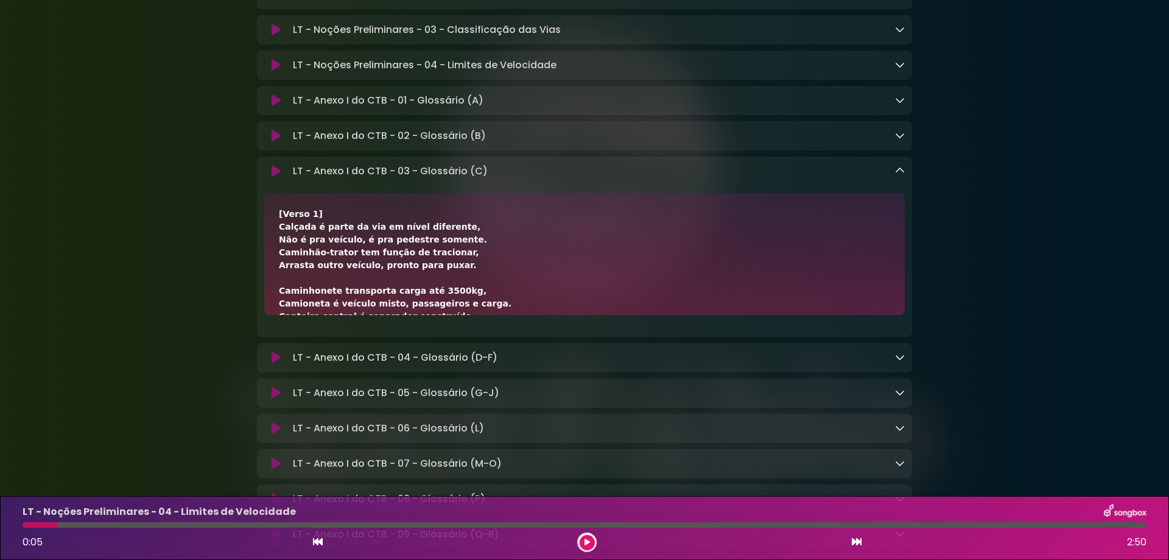
click at [901, 175] on icon at bounding box center [900, 171] width 10 height 10
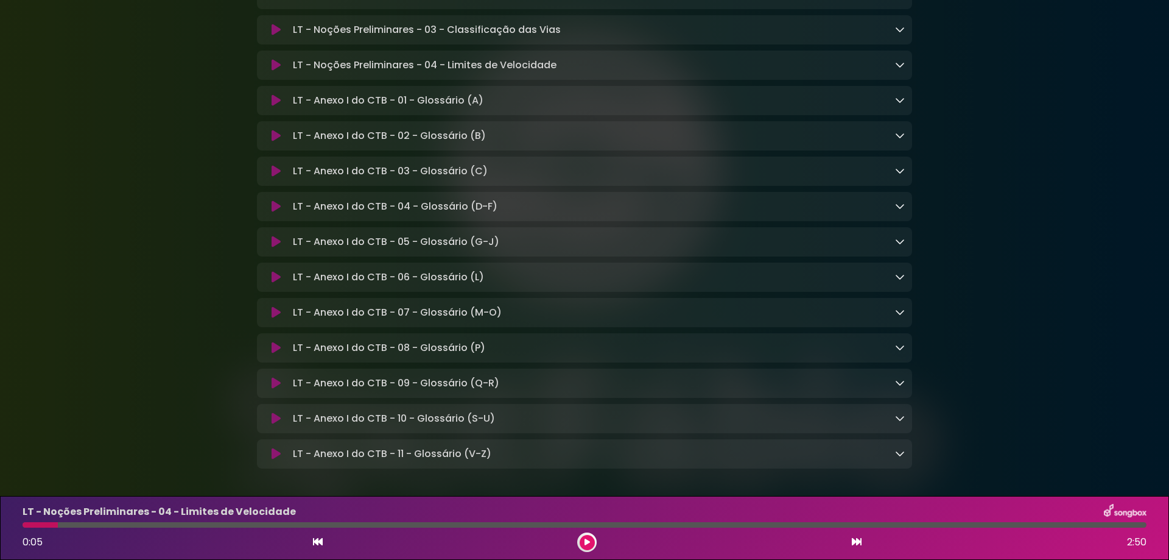
click at [899, 211] on icon at bounding box center [900, 206] width 10 height 10
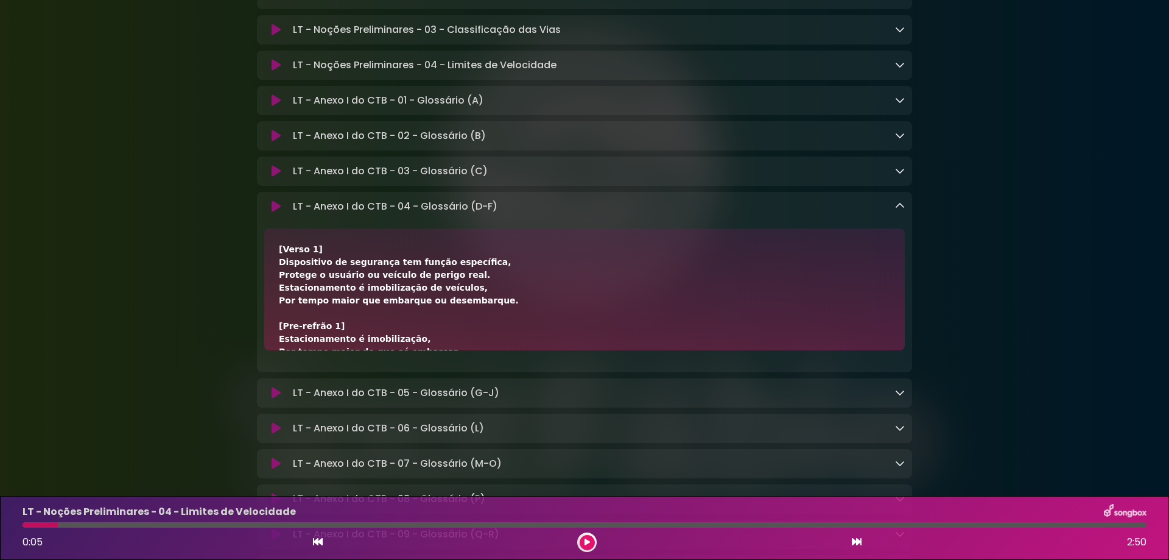
click at [899, 211] on icon at bounding box center [900, 206] width 10 height 10
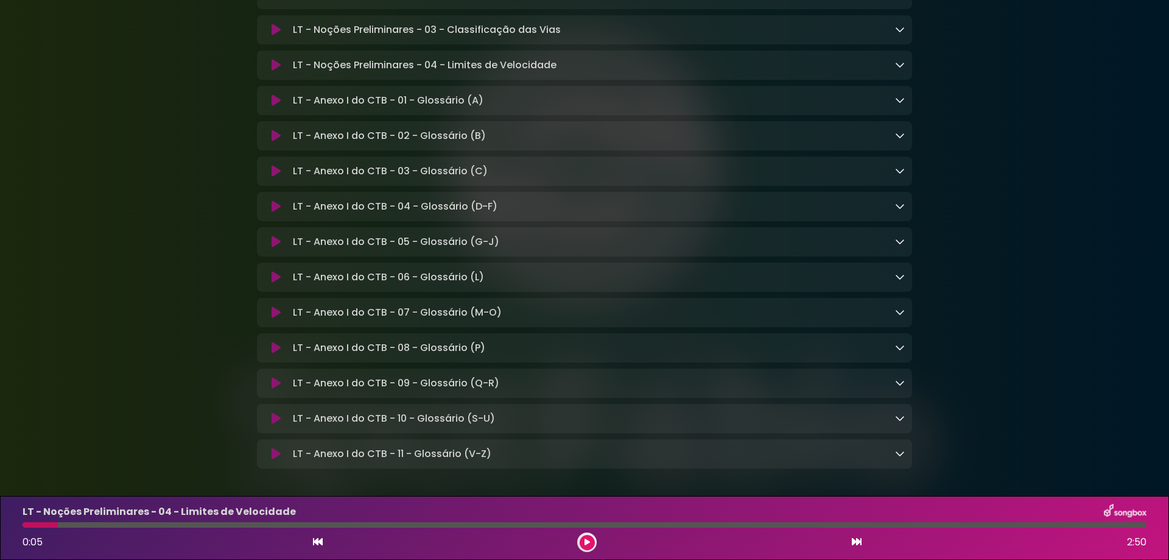
click at [898, 246] on icon at bounding box center [900, 241] width 10 height 10
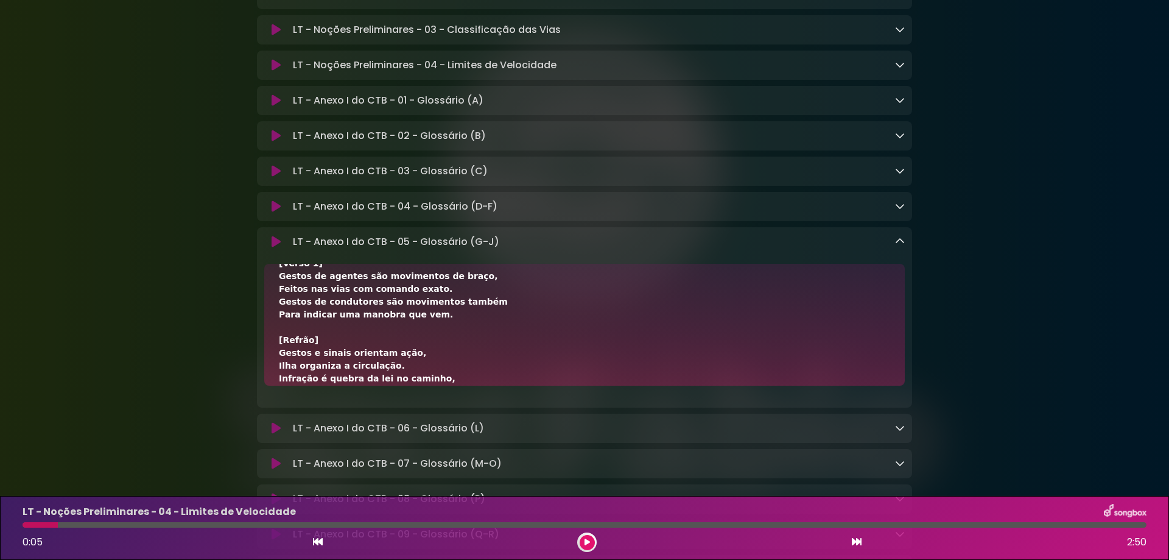
scroll to position [0, 0]
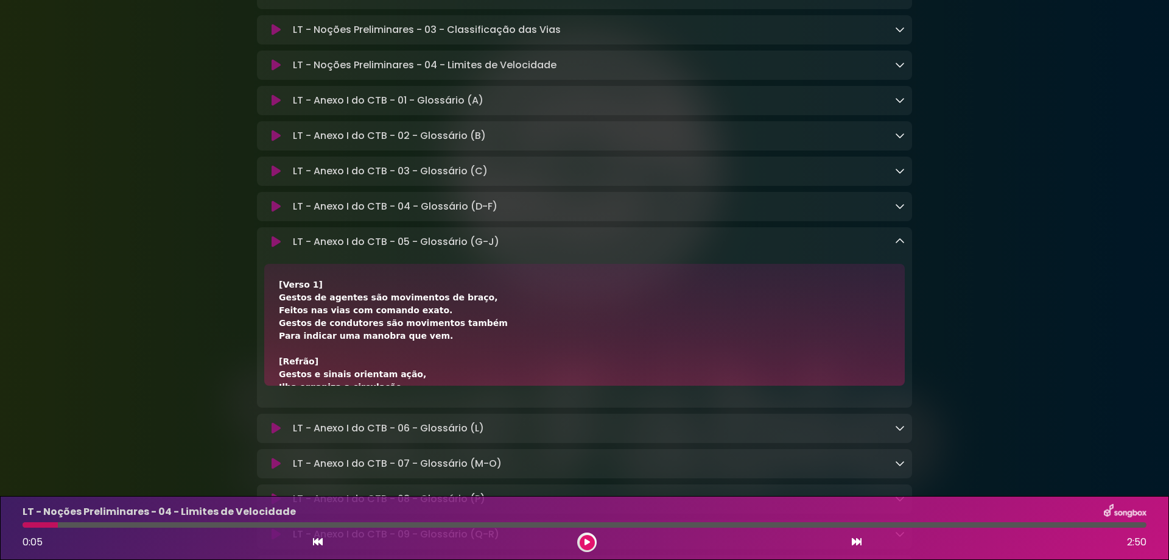
click at [896, 246] on icon at bounding box center [900, 241] width 10 height 10
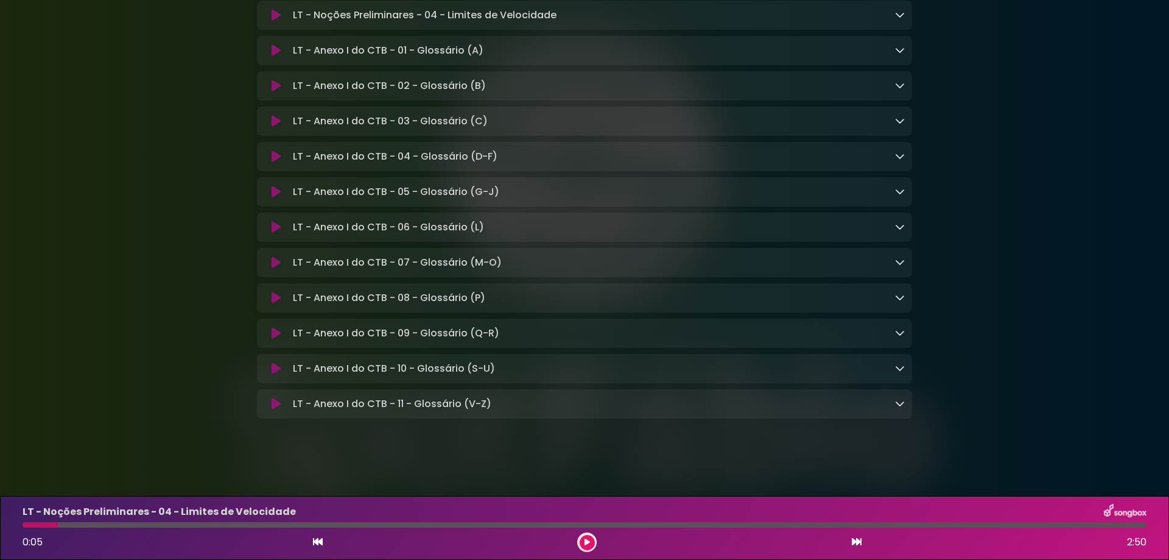
scroll to position [9617, 0]
click at [898, 402] on icon at bounding box center [900, 403] width 10 height 10
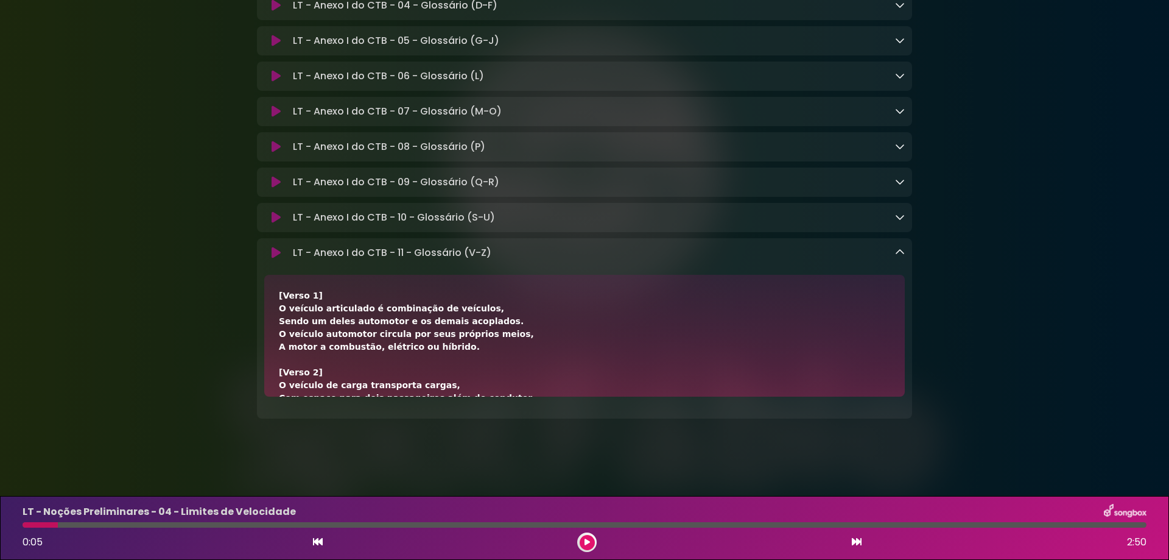
click at [898, 257] on icon at bounding box center [900, 252] width 10 height 10
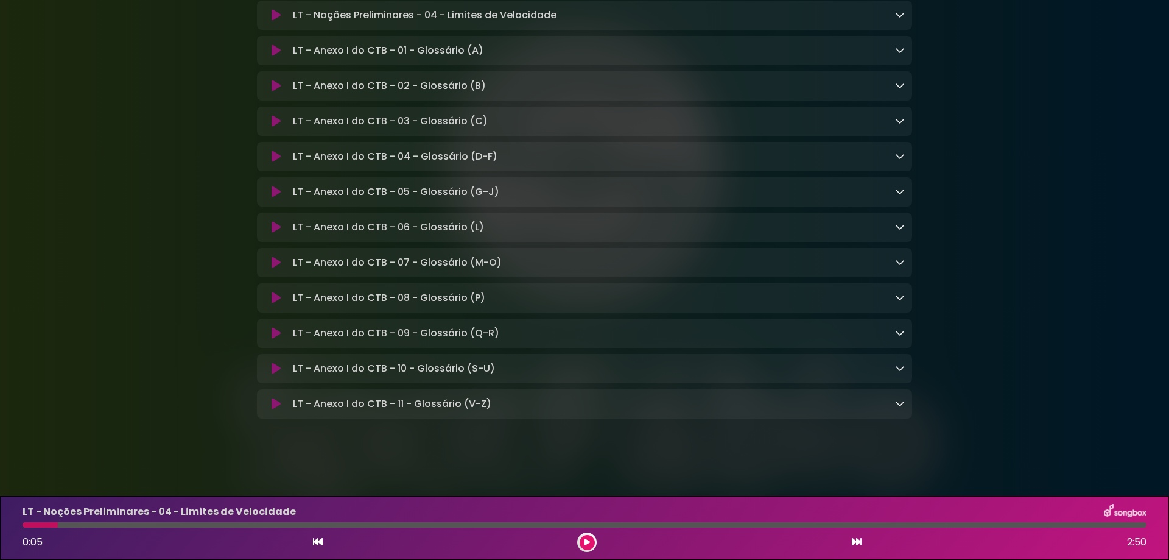
click at [899, 367] on icon at bounding box center [900, 368] width 10 height 10
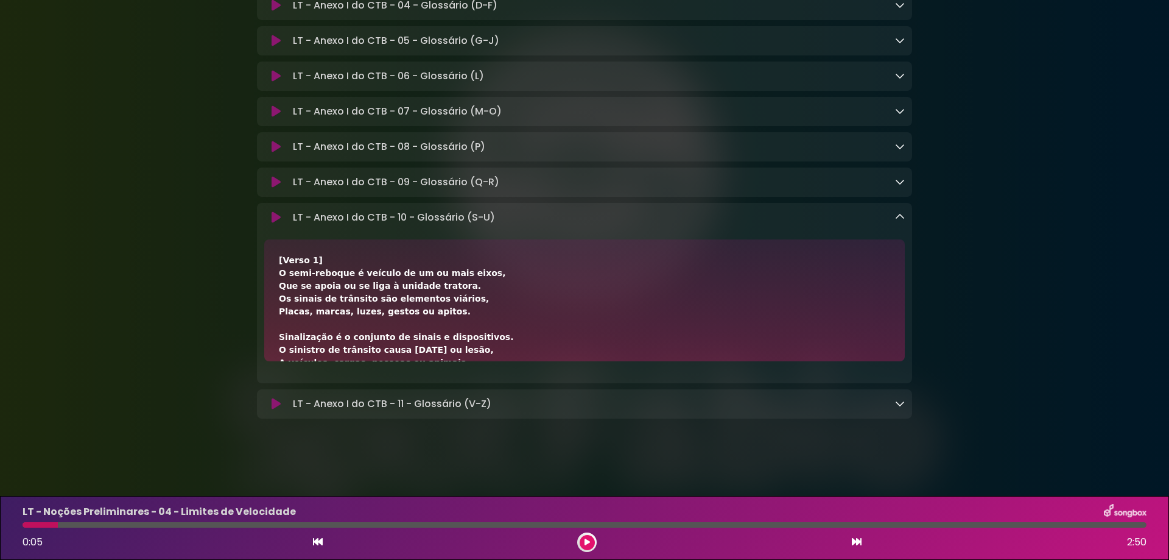
click at [899, 222] on icon at bounding box center [900, 217] width 10 height 10
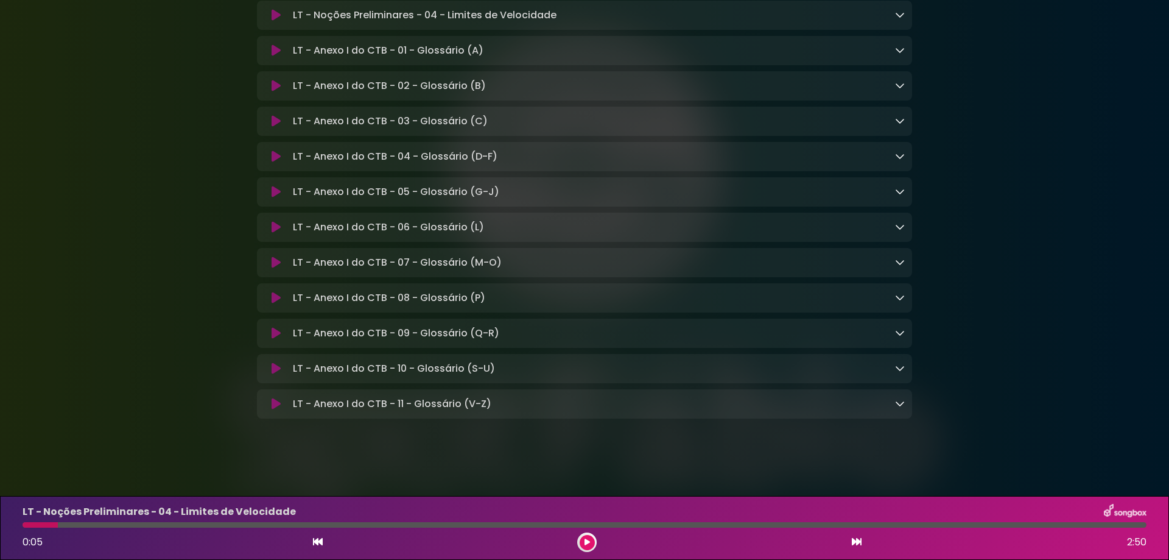
click at [900, 329] on icon at bounding box center [900, 333] width 10 height 10
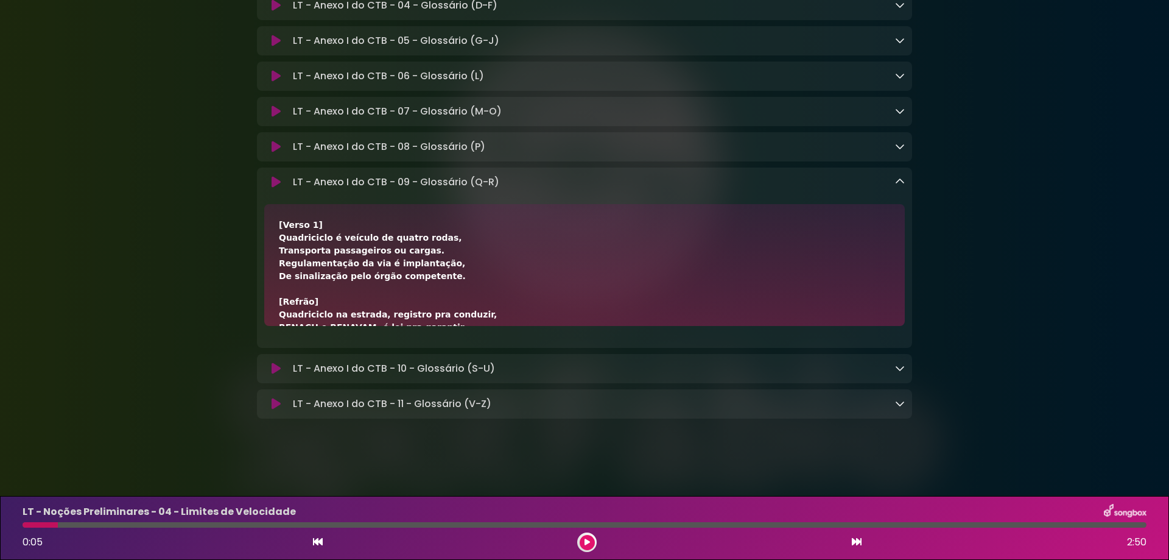
click at [900, 186] on icon at bounding box center [900, 182] width 10 height 10
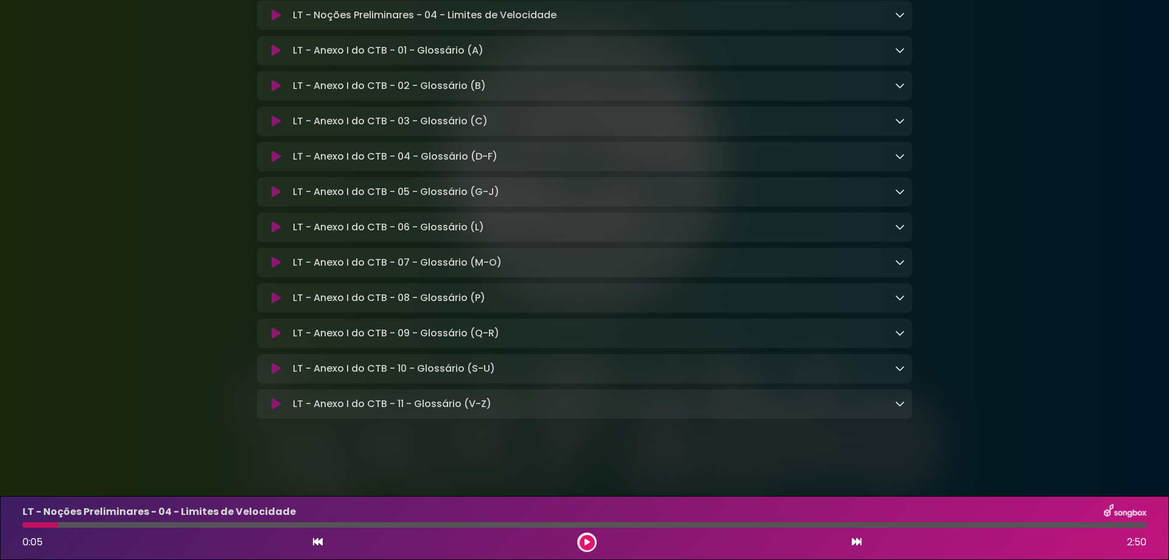
click at [899, 297] on icon at bounding box center [900, 297] width 10 height 10
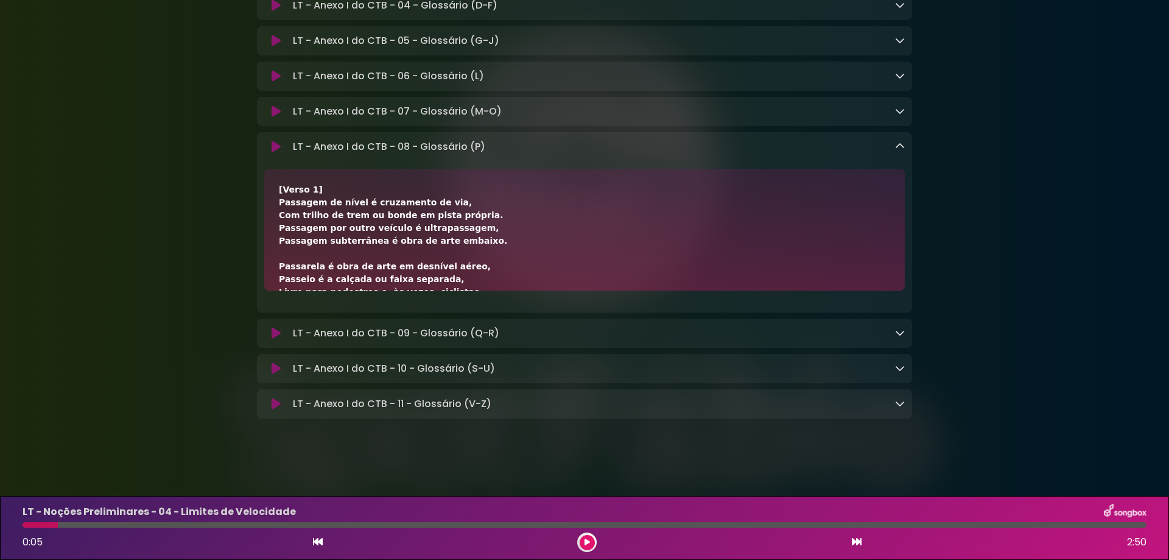
click at [899, 151] on icon at bounding box center [900, 146] width 10 height 10
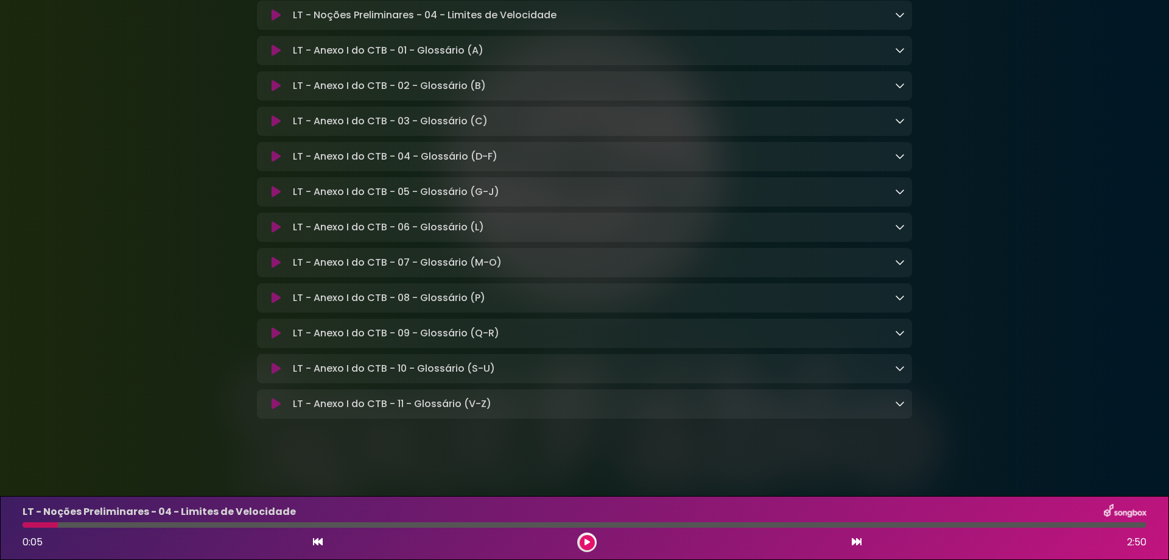
click at [899, 259] on icon at bounding box center [900, 262] width 10 height 10
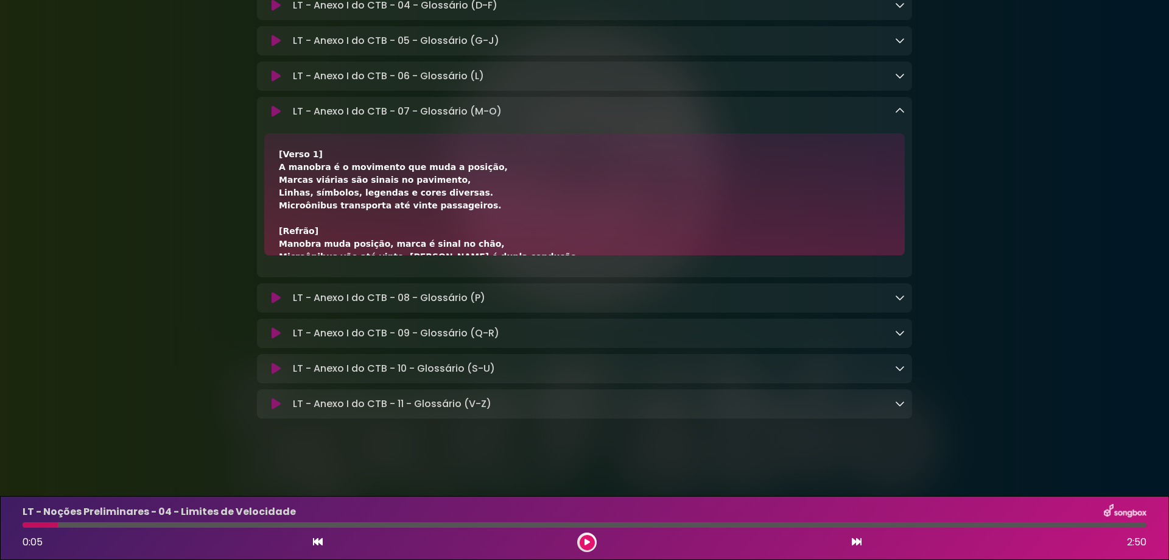
click at [899, 116] on icon at bounding box center [900, 111] width 10 height 10
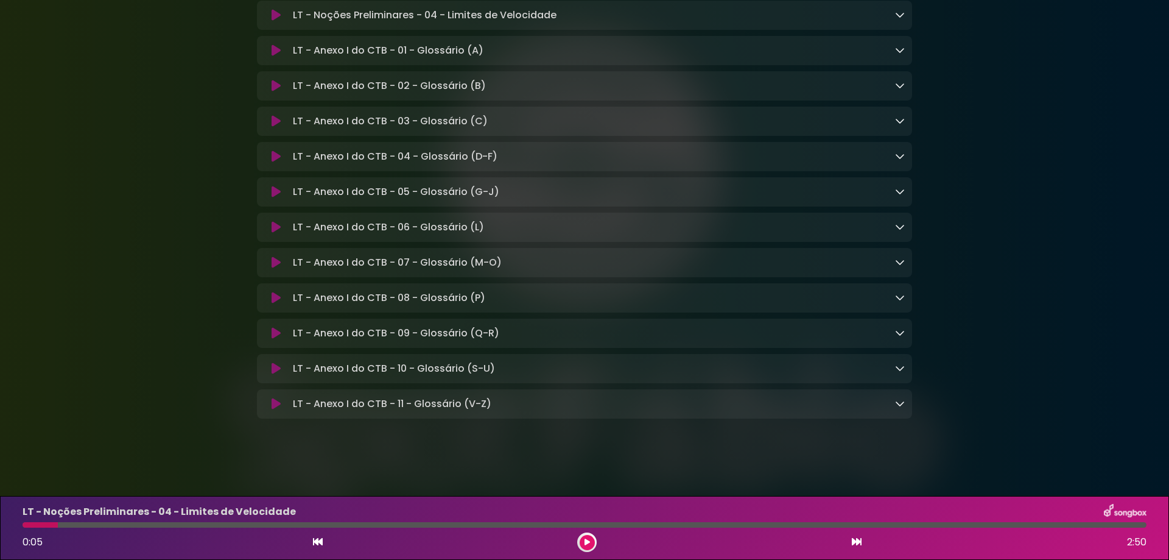
click at [897, 226] on icon at bounding box center [900, 227] width 10 height 10
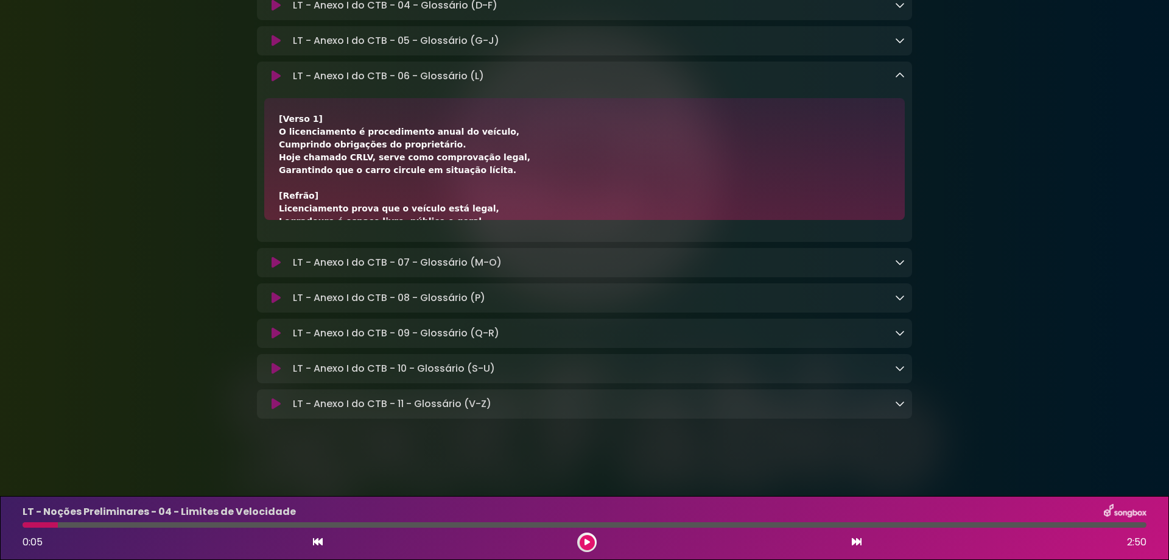
click at [897, 80] on icon at bounding box center [900, 76] width 10 height 10
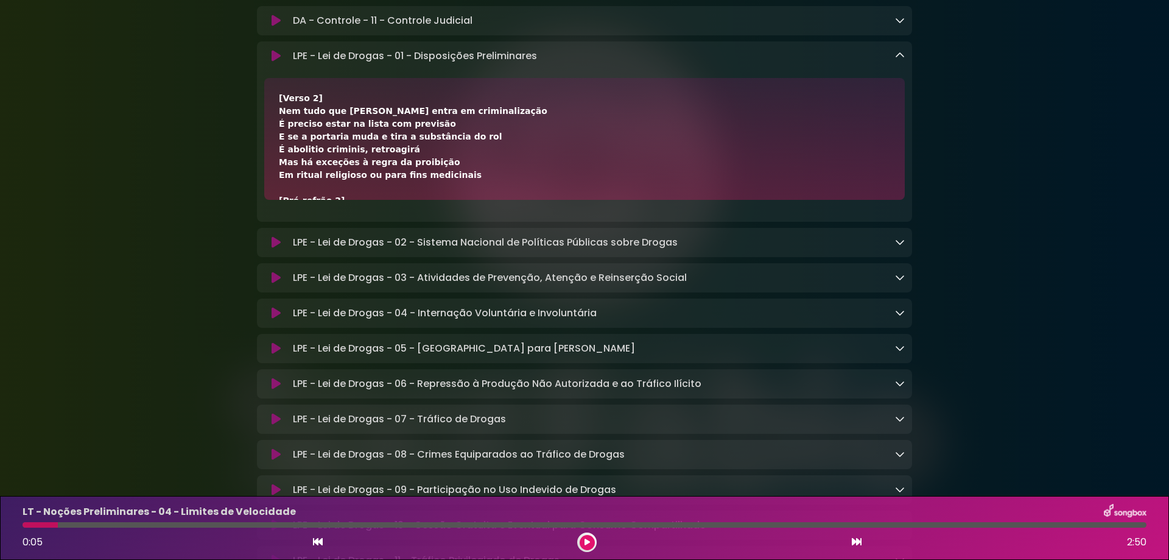
scroll to position [3041, 0]
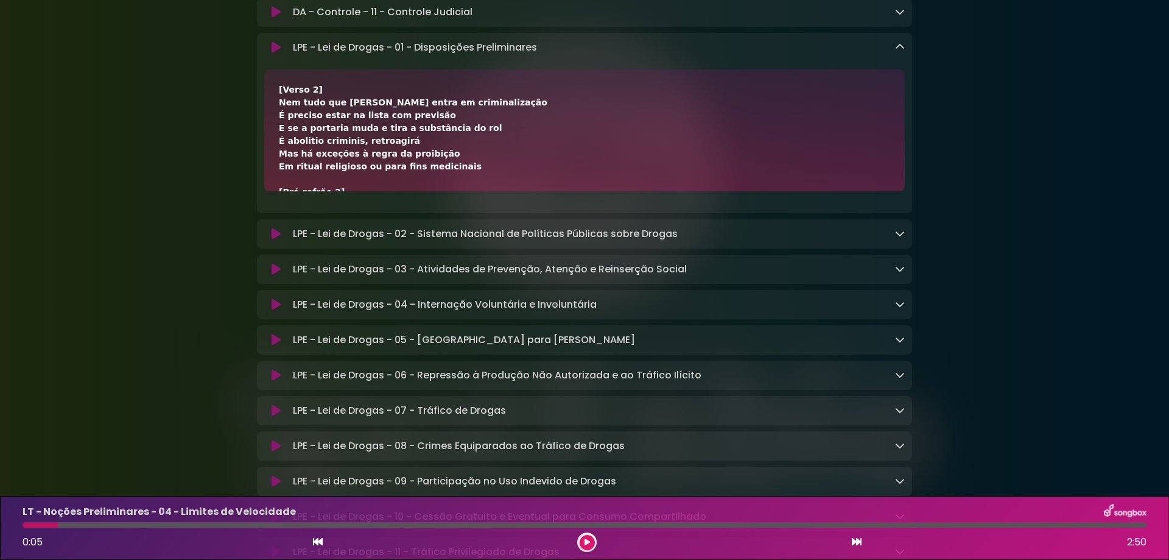
click at [897, 52] on icon at bounding box center [900, 47] width 10 height 10
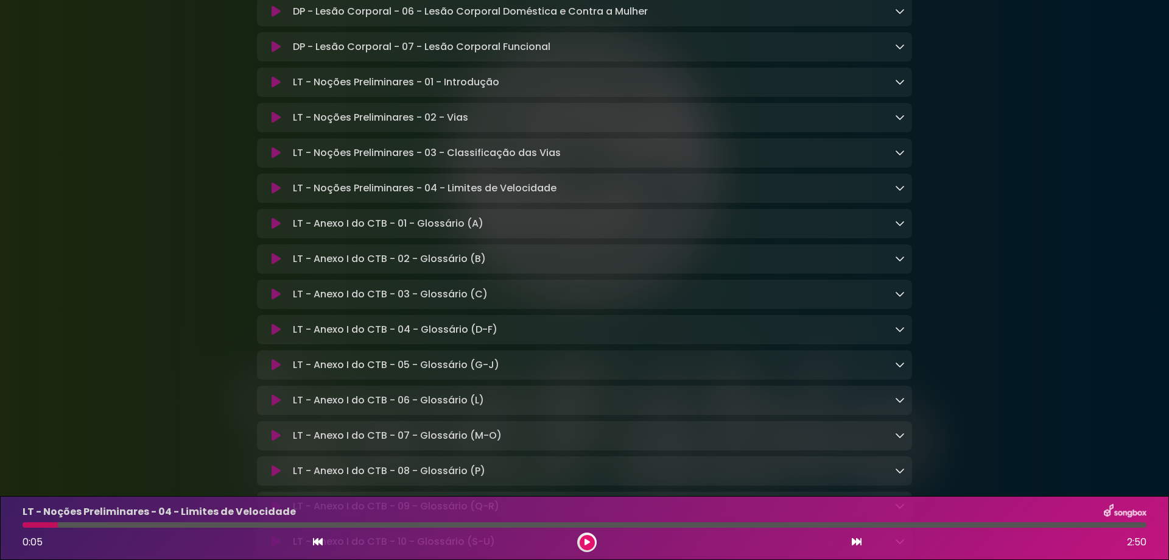
scroll to position [9130, 0]
click at [897, 87] on icon at bounding box center [900, 82] width 10 height 10
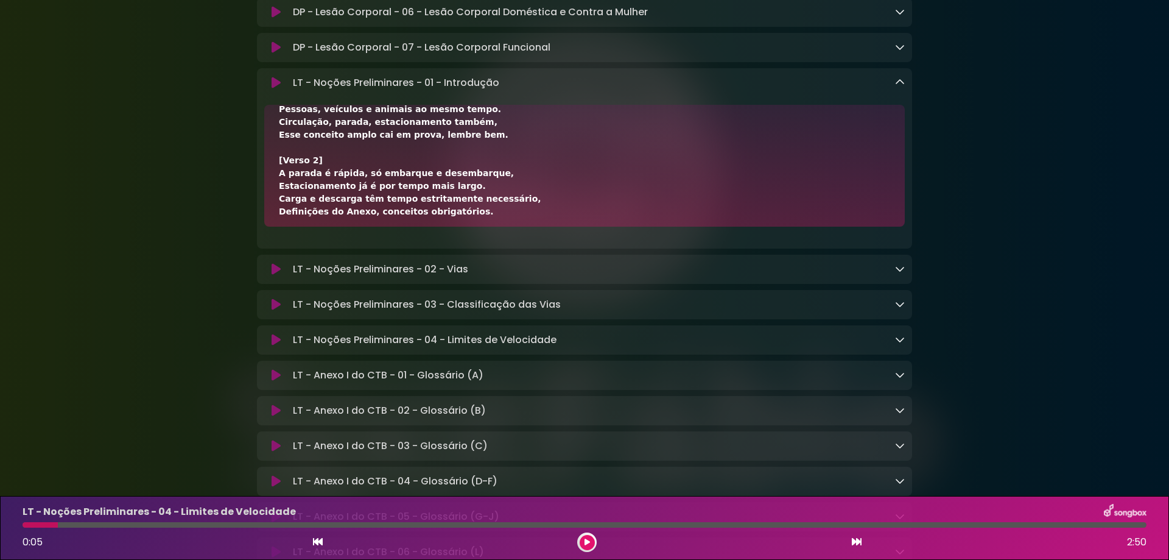
click at [277, 89] on icon at bounding box center [276, 83] width 9 height 12
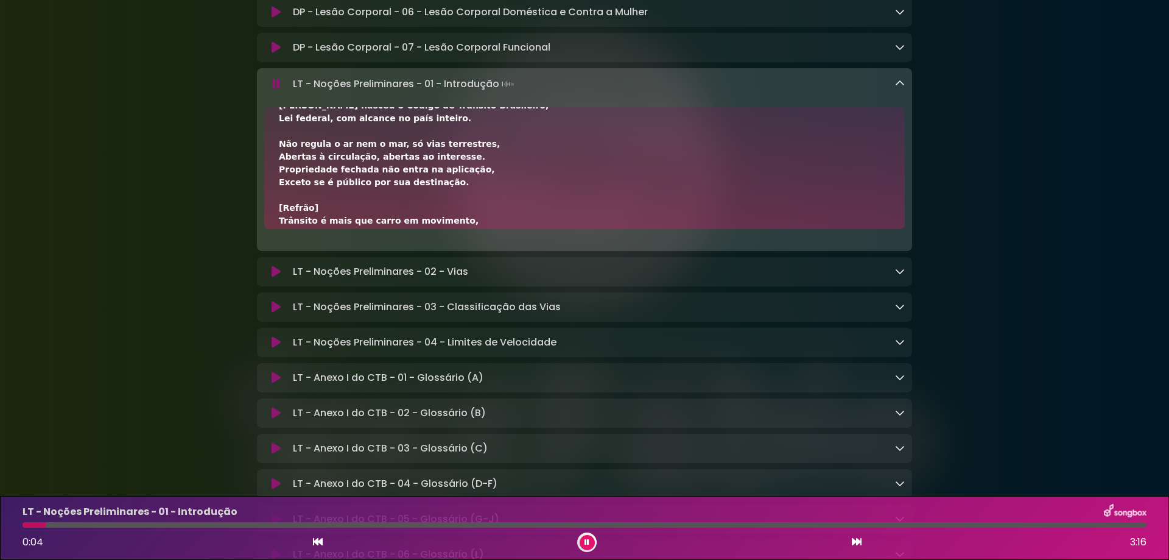
scroll to position [0, 0]
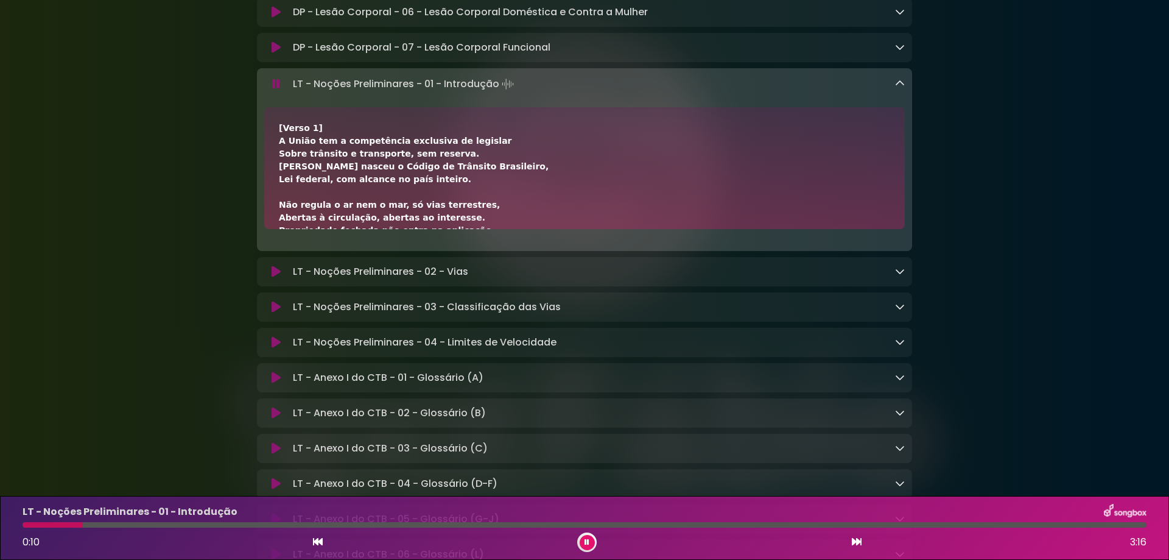
click at [275, 90] on icon at bounding box center [276, 84] width 8 height 12
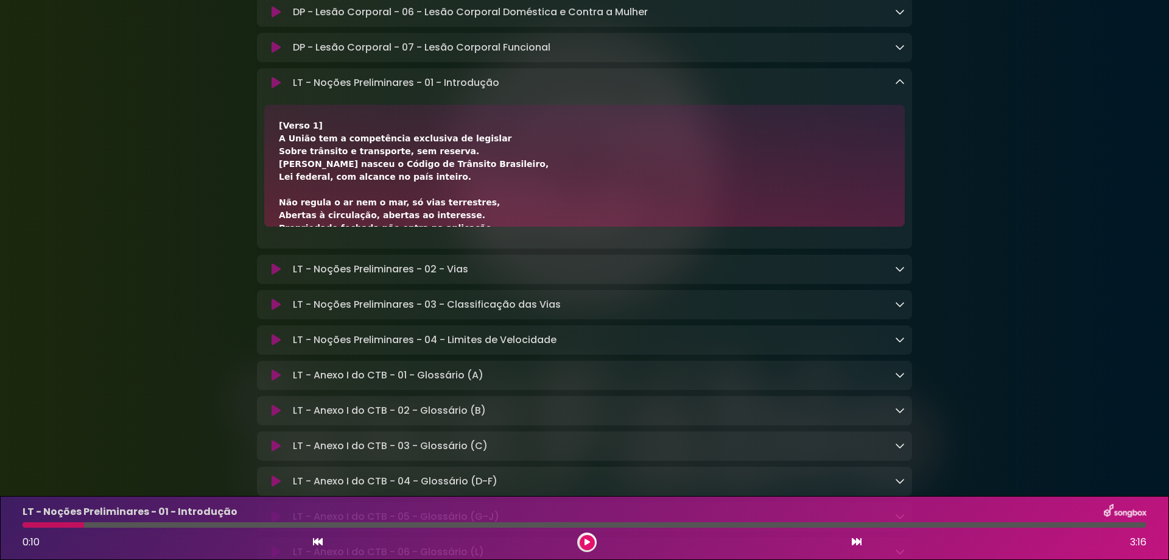
click at [899, 87] on icon at bounding box center [900, 82] width 10 height 10
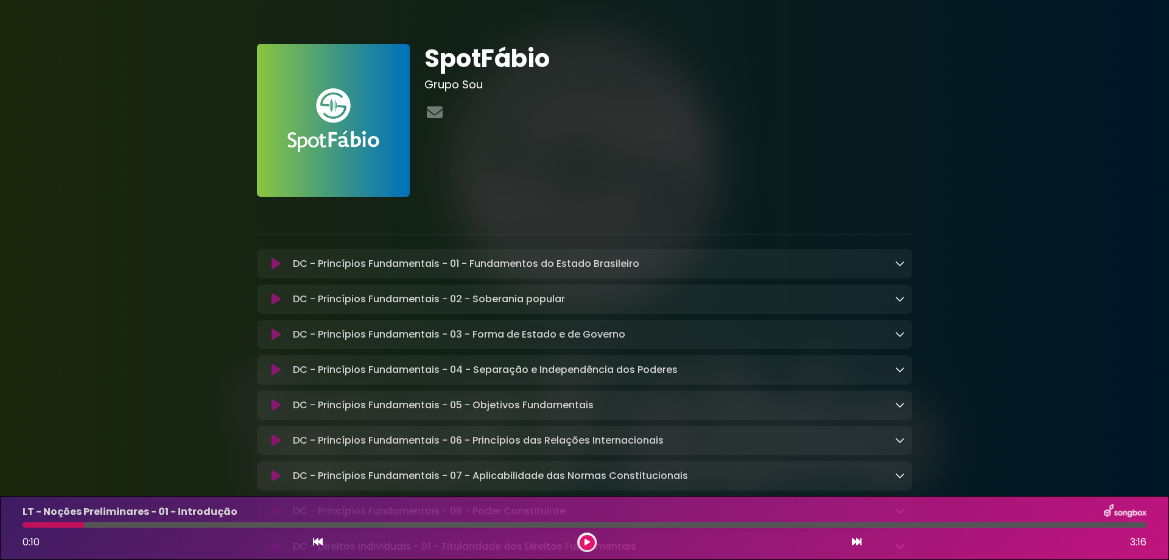
click at [338, 93] on img at bounding box center [333, 120] width 153 height 153
click at [445, 88] on h3 "Grupo Sou" at bounding box center [668, 84] width 488 height 13
click at [463, 54] on h1 "SpotFábio" at bounding box center [668, 58] width 488 height 29
click at [534, 55] on h1 "SpotFábio" at bounding box center [668, 58] width 488 height 29
